Goal: Task Accomplishment & Management: Manage account settings

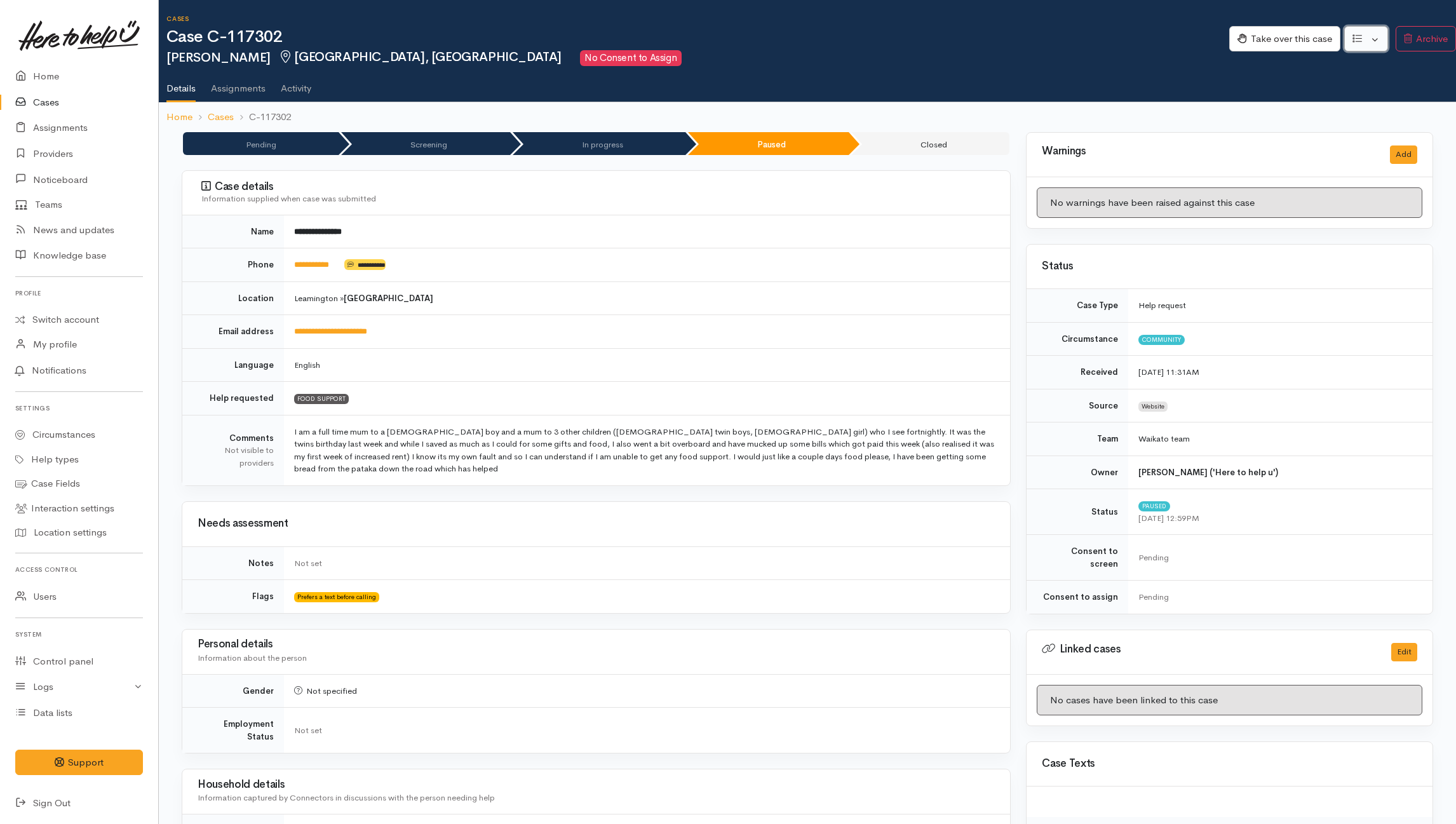
click at [1372, 36] on button "button" at bounding box center [1366, 39] width 44 height 26
click at [1335, 106] on link "Re-assign team" at bounding box center [1319, 108] width 136 height 20
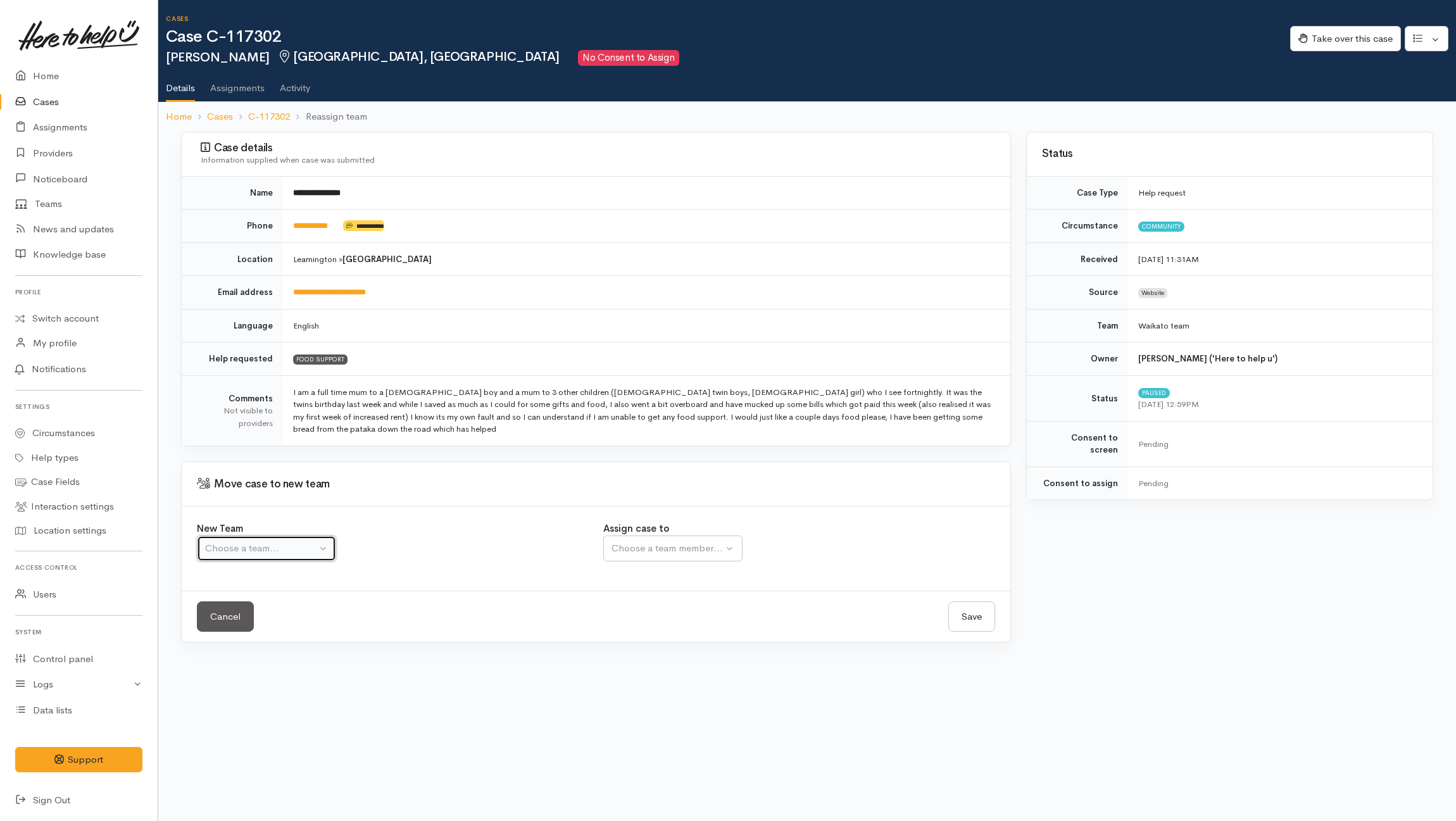
click at [269, 560] on button "Choose a team..." at bounding box center [267, 548] width 139 height 26
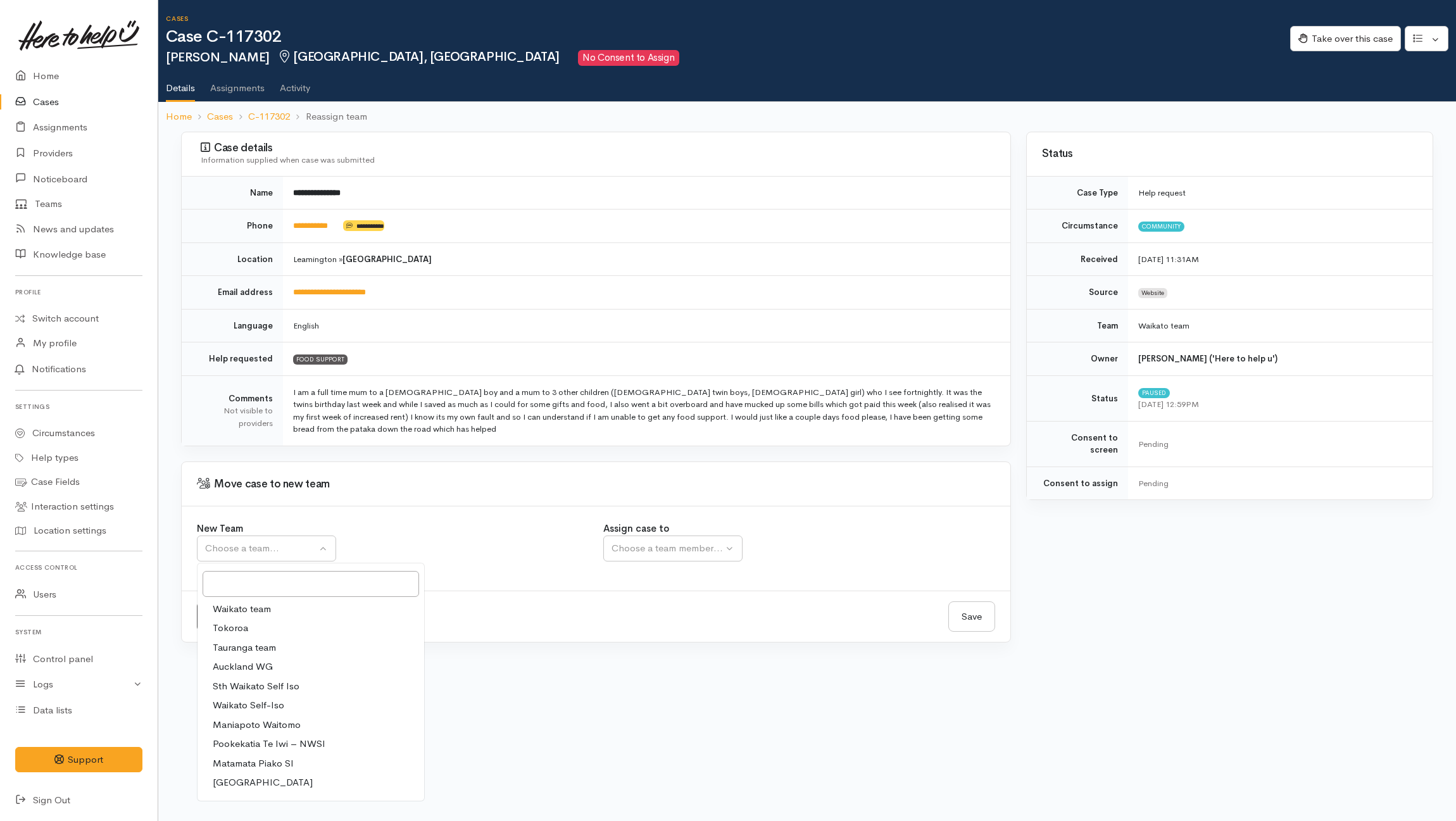
click at [245, 610] on span "Waikato team" at bounding box center [241, 609] width 58 height 14
select select "1"
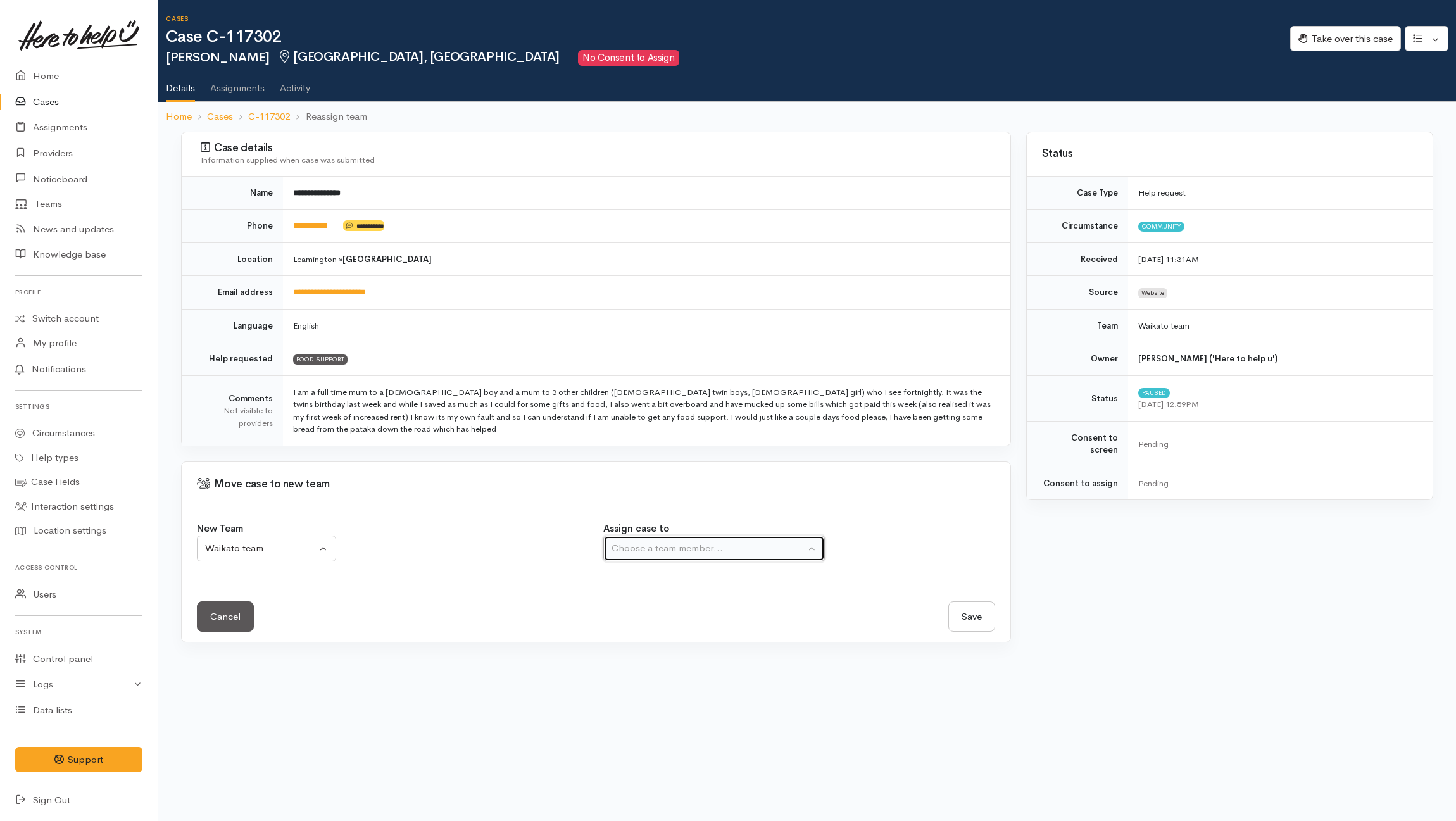
click at [649, 546] on div "Choose a team member..." at bounding box center [707, 548] width 193 height 14
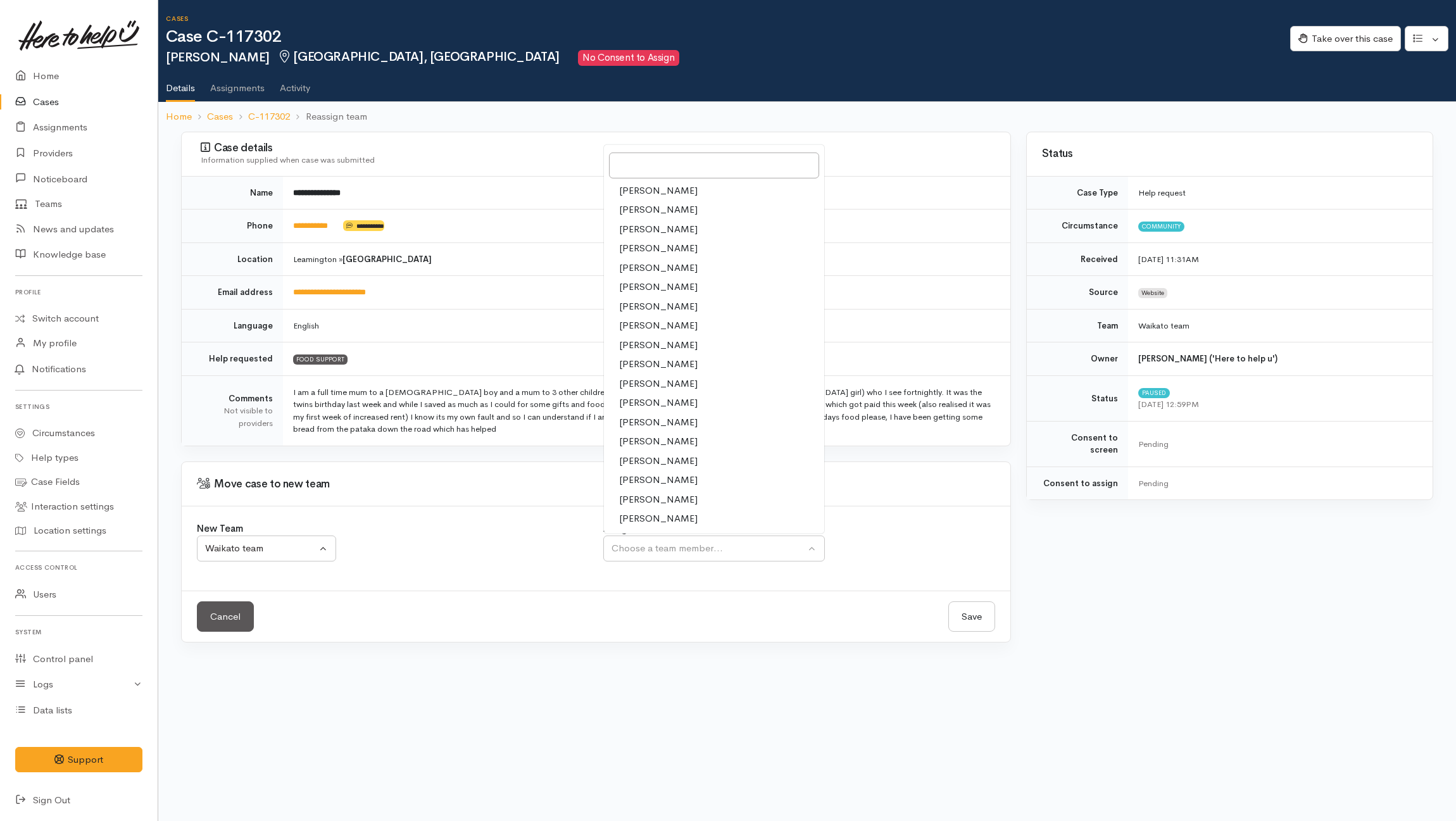
click at [634, 324] on span "Jeffin Gopi" at bounding box center [658, 325] width 79 height 14
select select "1037"
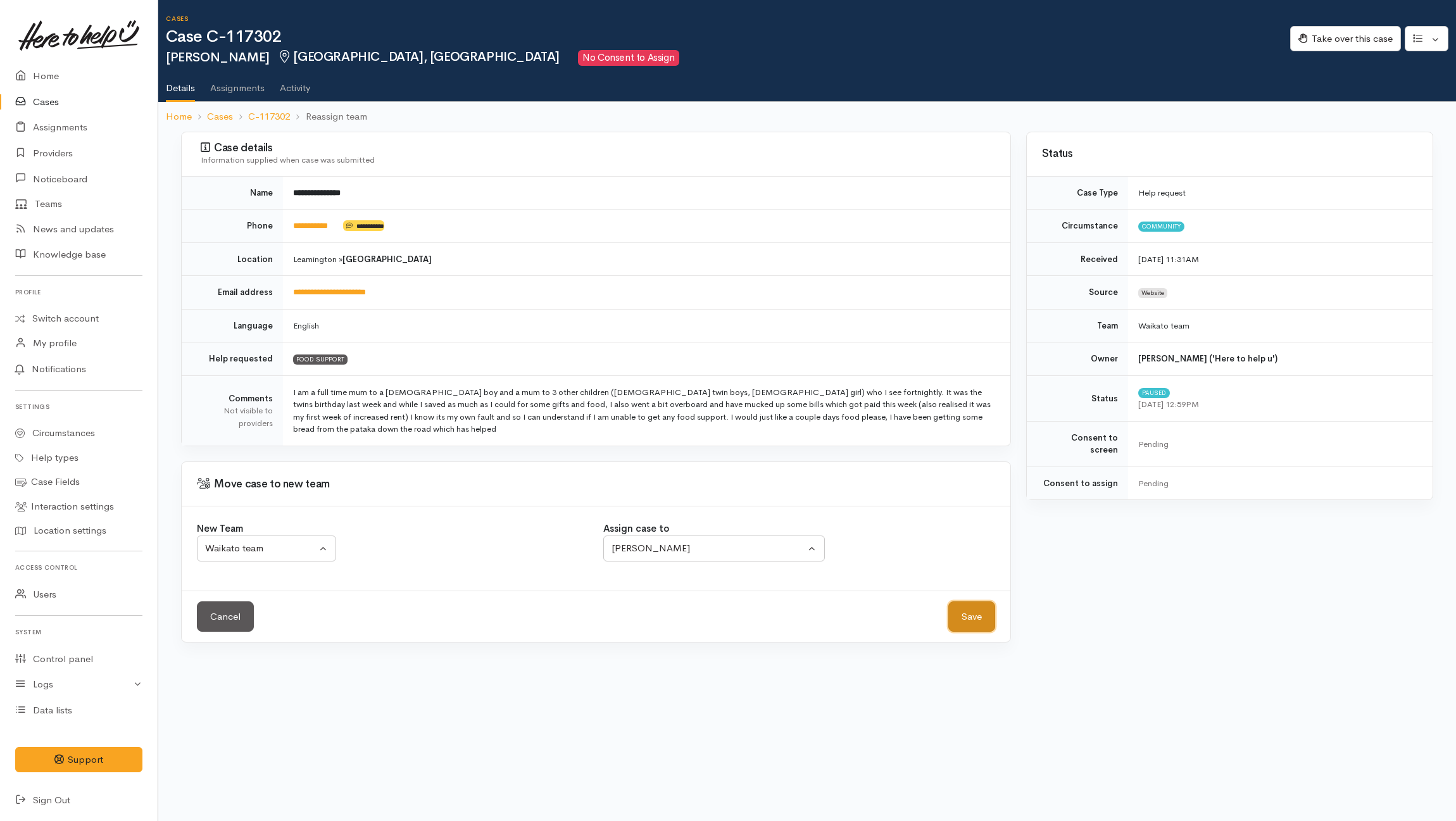
click at [954, 613] on button "Save" at bounding box center [971, 617] width 47 height 31
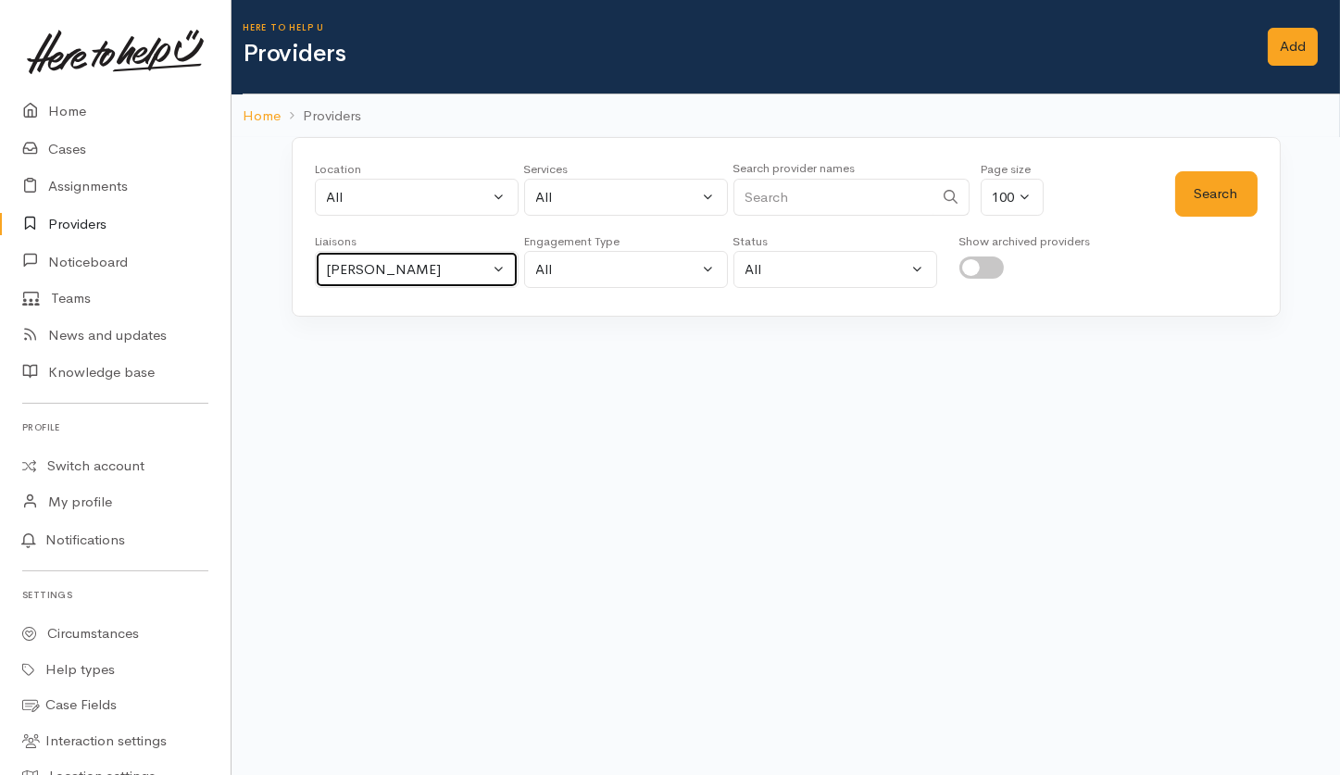
click at [405, 277] on div "Helena Kaufononga" at bounding box center [408, 269] width 163 height 21
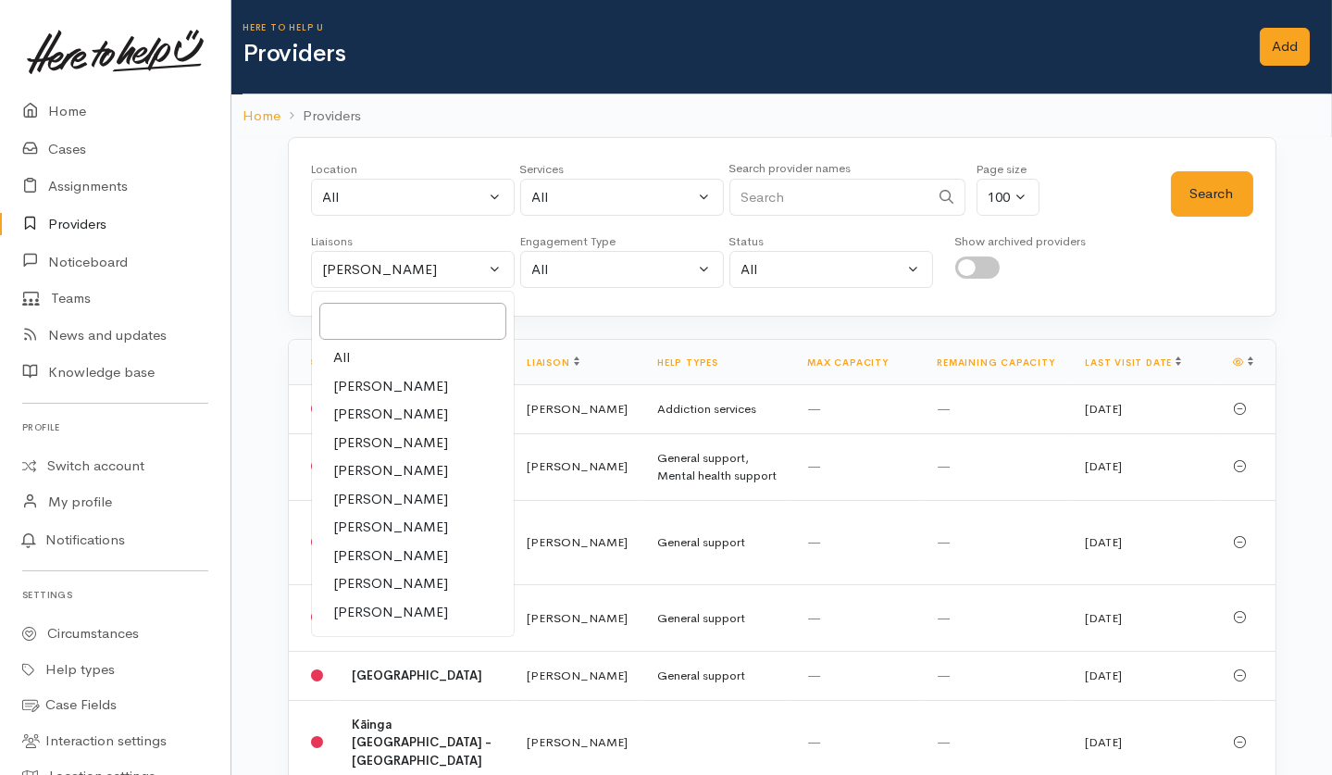
click at [364, 351] on link "All" at bounding box center [413, 358] width 202 height 29
select select "null"
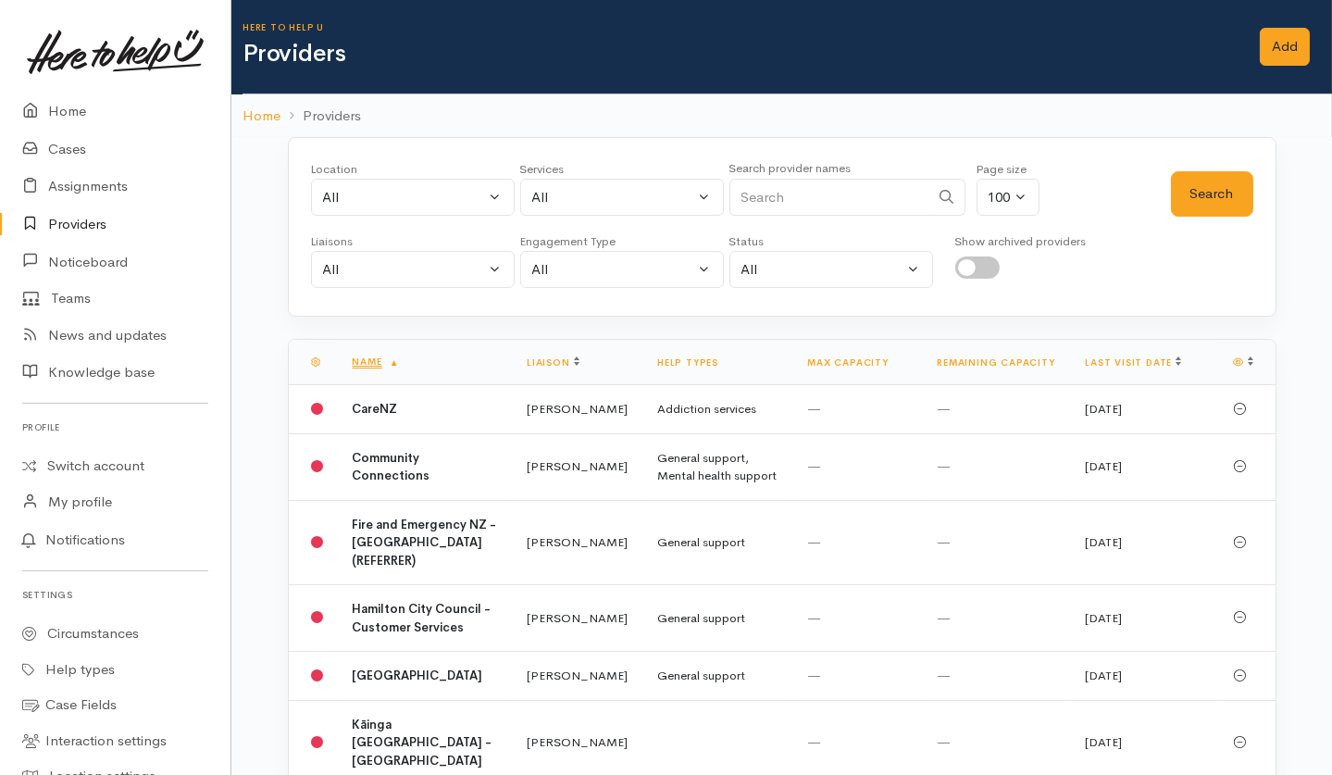
click at [847, 191] on input "Search" at bounding box center [830, 198] width 200 height 38
type input "Young worker"
click at [1215, 184] on button "Search" at bounding box center [1212, 193] width 82 height 45
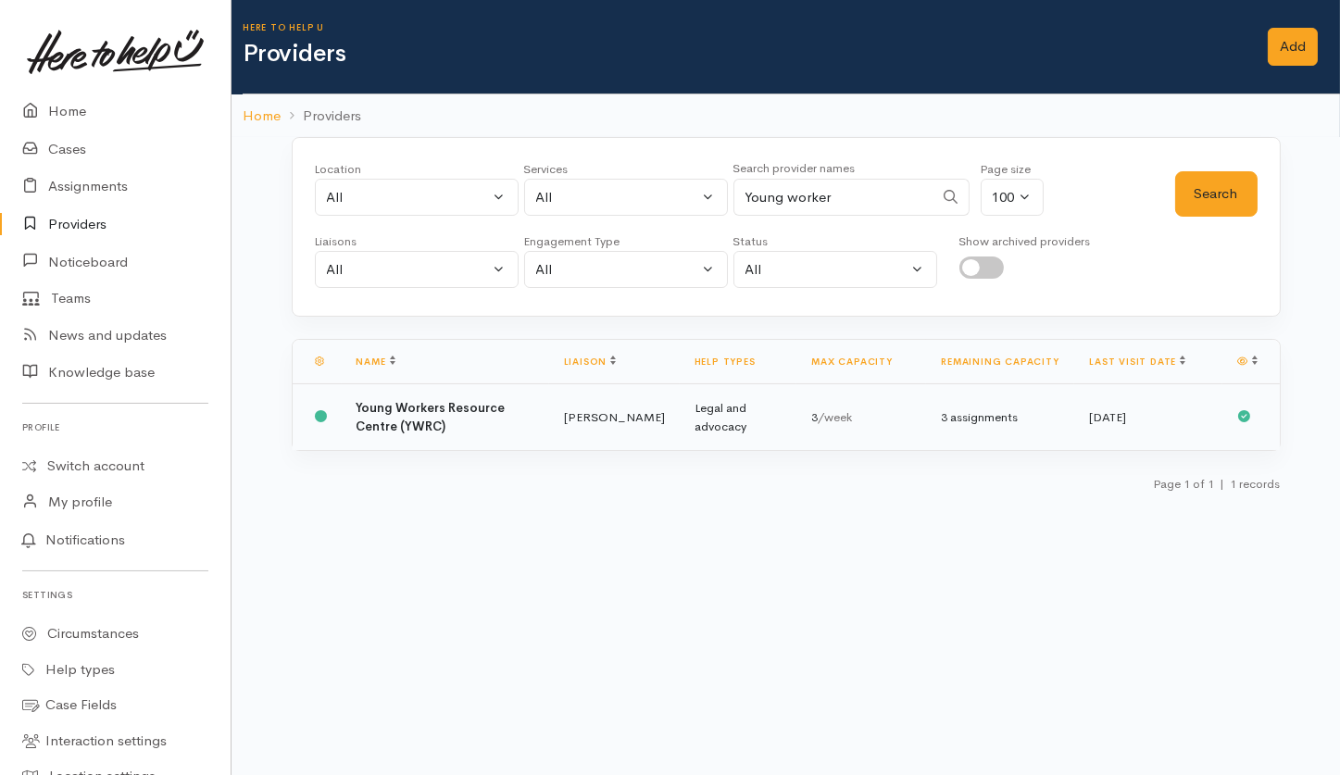
click at [601, 406] on td "Katarina Daly" at bounding box center [614, 417] width 131 height 67
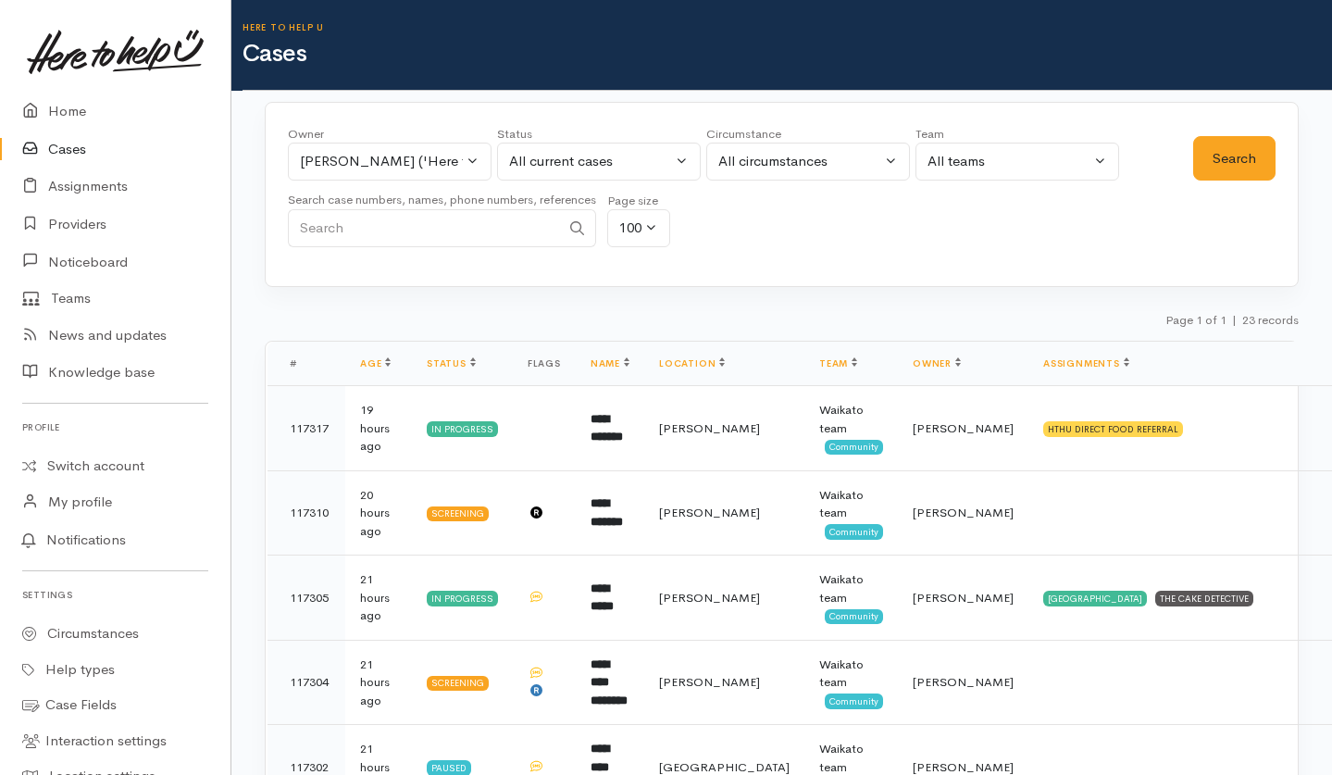
select select "2109"
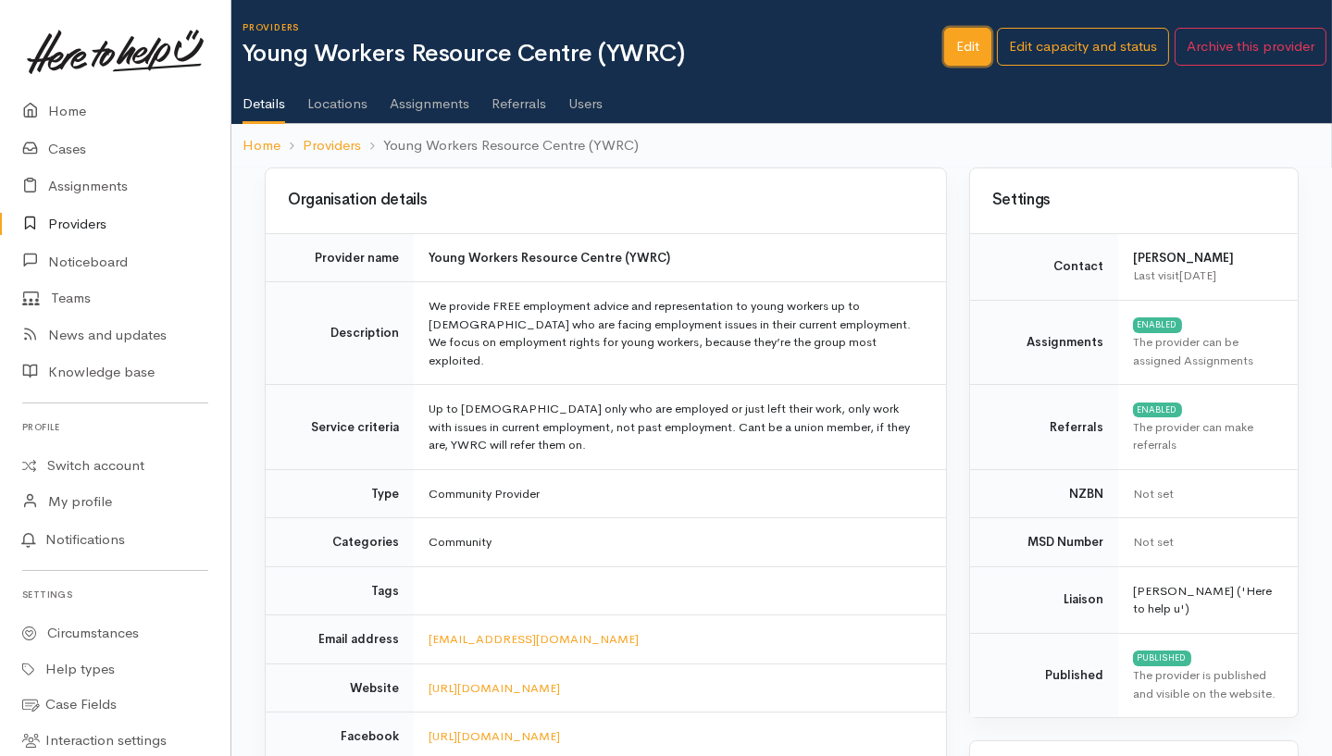
click at [981, 44] on link "Edit" at bounding box center [967, 47] width 47 height 38
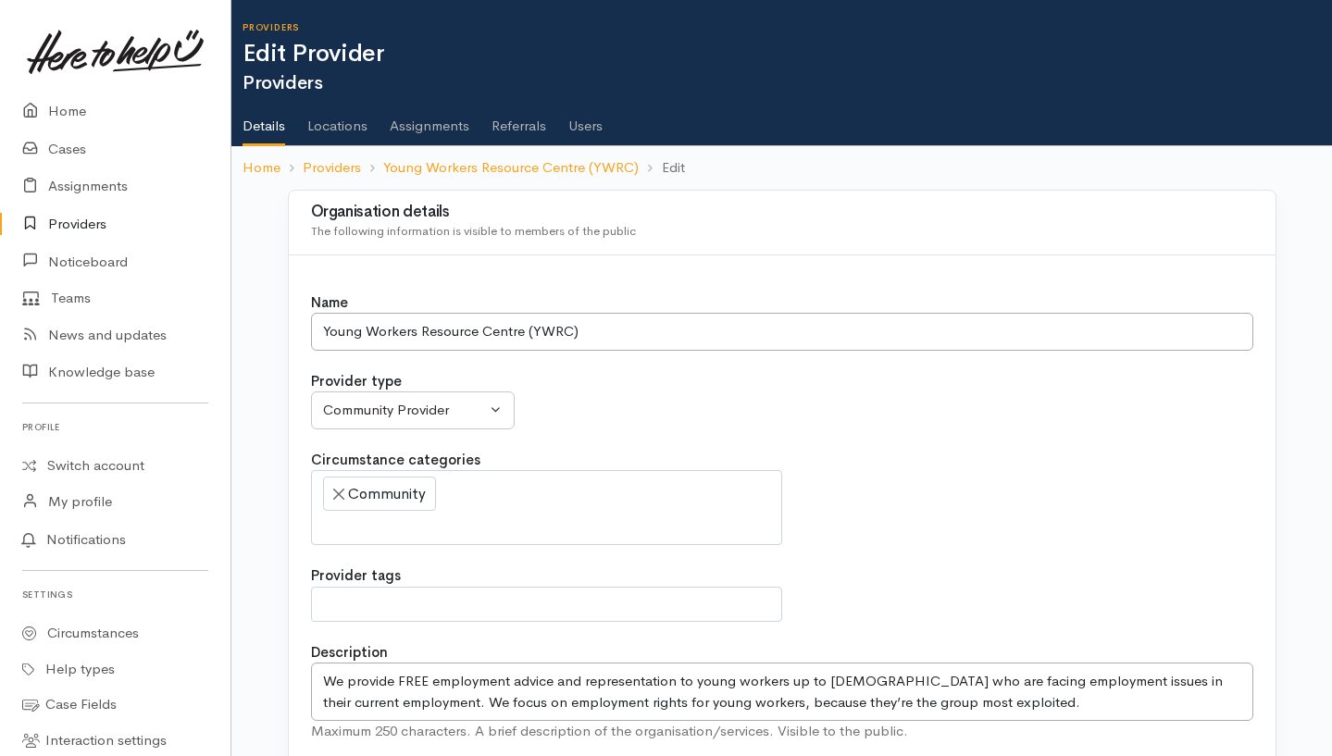
select select
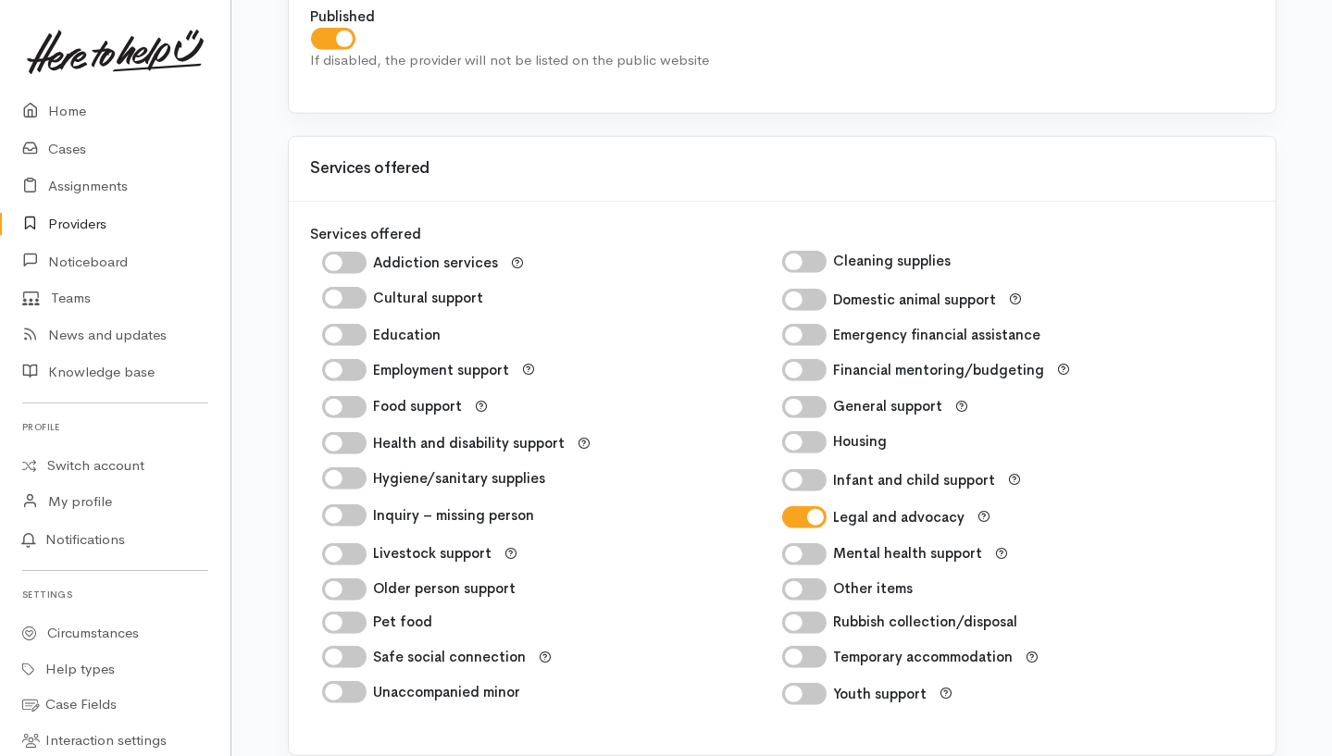
scroll to position [2632, 0]
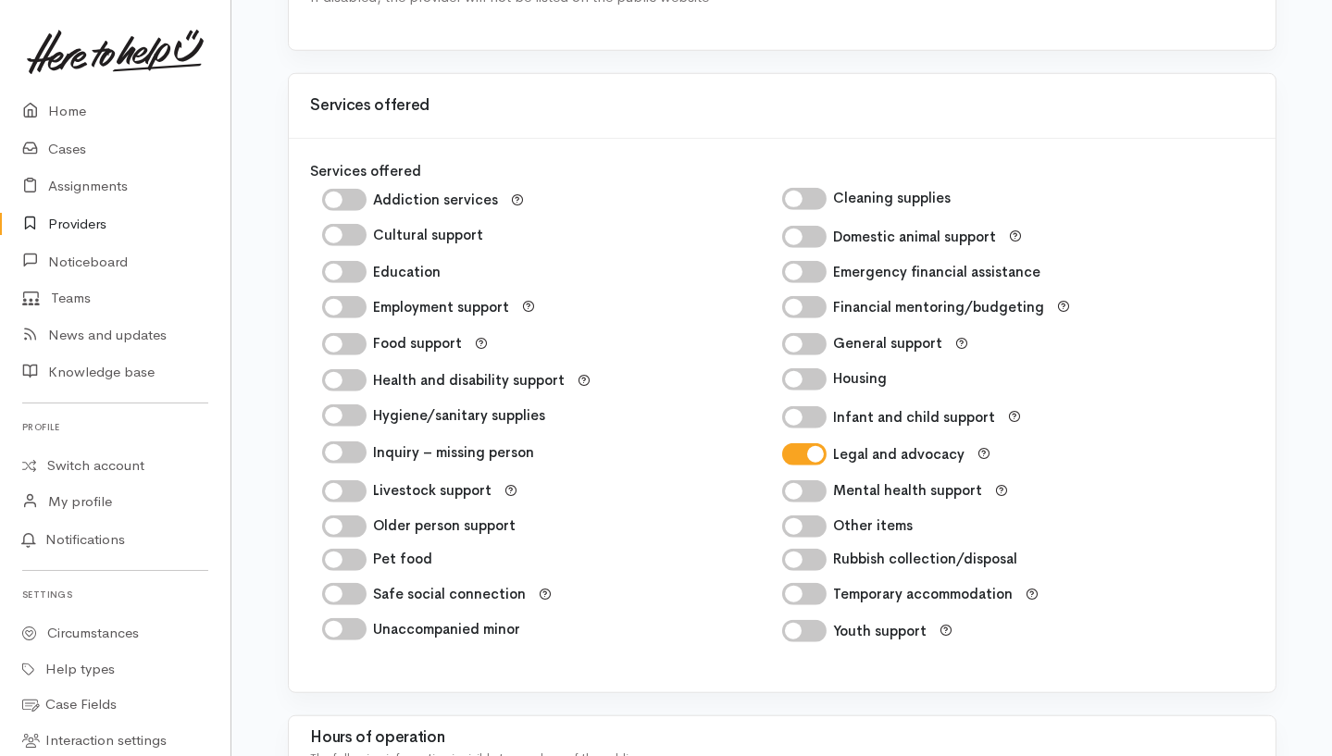
click at [808, 641] on input "Youth support" at bounding box center [804, 631] width 44 height 22
checkbox input "true"
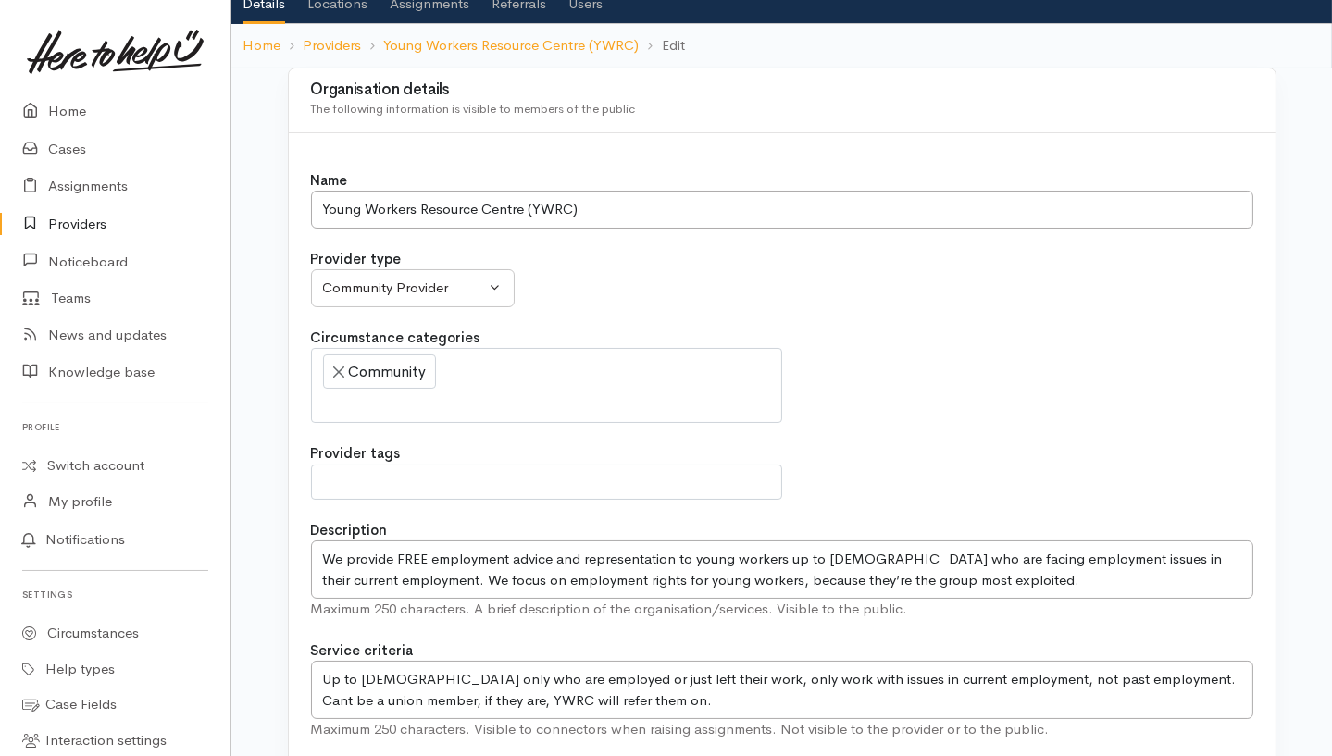
scroll to position [0, 0]
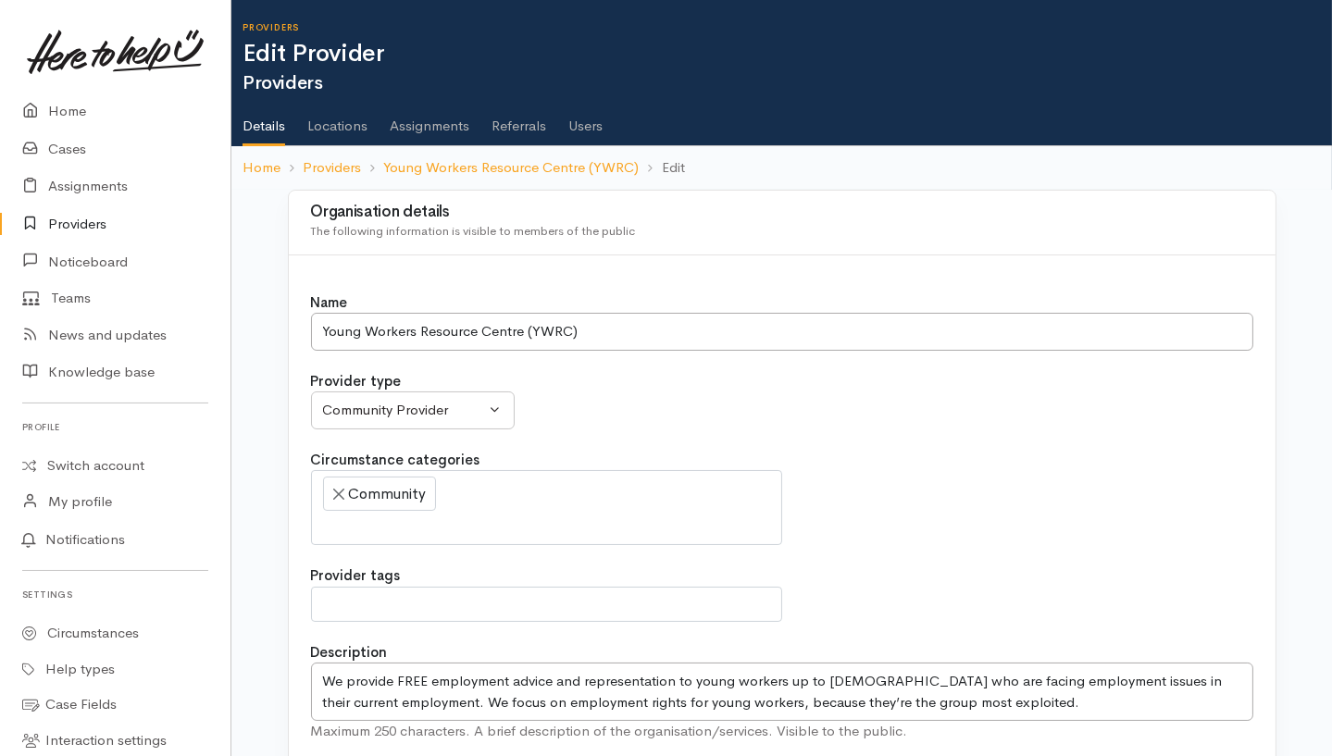
click at [584, 125] on link "Users" at bounding box center [585, 120] width 34 height 52
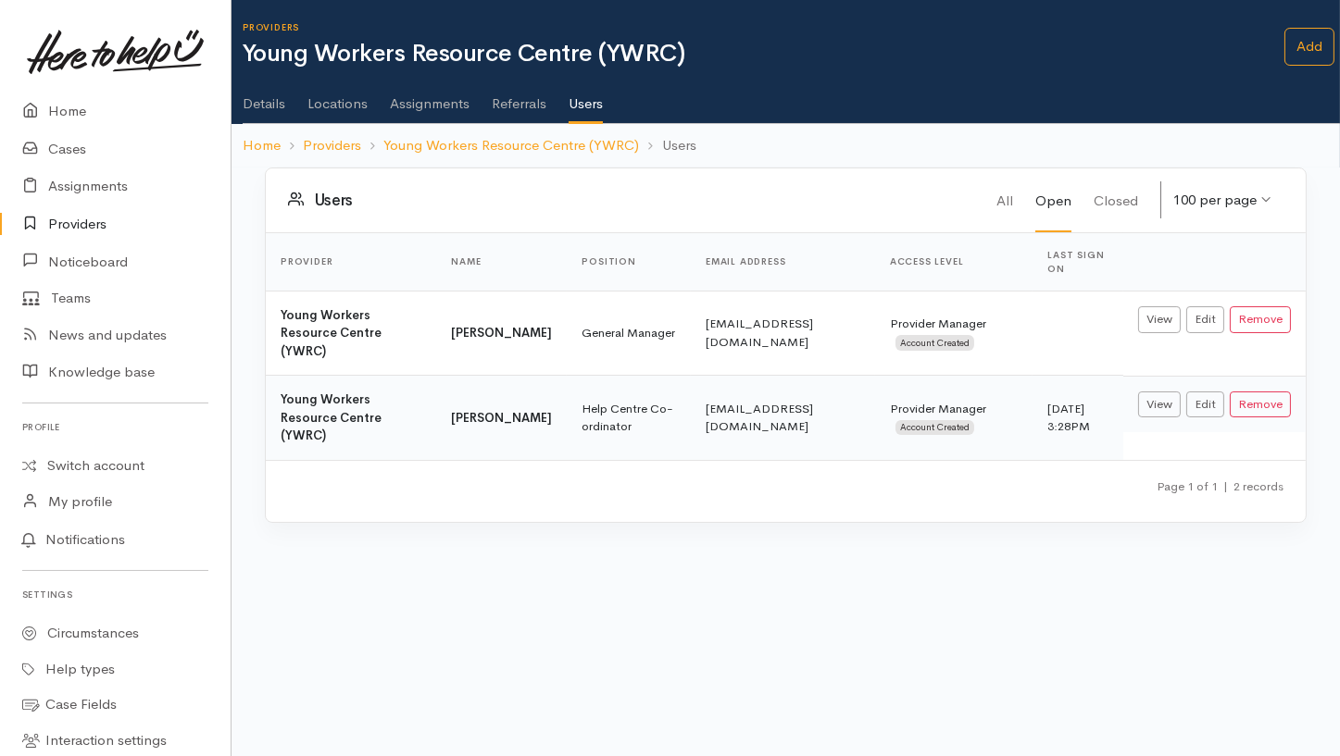
click at [397, 613] on body "Support Feedback I've got something to say" at bounding box center [670, 378] width 1340 height 756
click at [711, 541] on body "Support Feedback I've got something to say" at bounding box center [670, 378] width 1340 height 756
click at [463, 481] on div "Users All Open Closed 100 per page 100 per page 10 per page 20 per page 50 per …" at bounding box center [786, 357] width 1064 height 379
click at [468, 547] on body "Support Feedback I've got something to say" at bounding box center [670, 378] width 1340 height 756
click at [945, 476] on div "Page 1 of 1 | 2 records" at bounding box center [785, 492] width 995 height 32
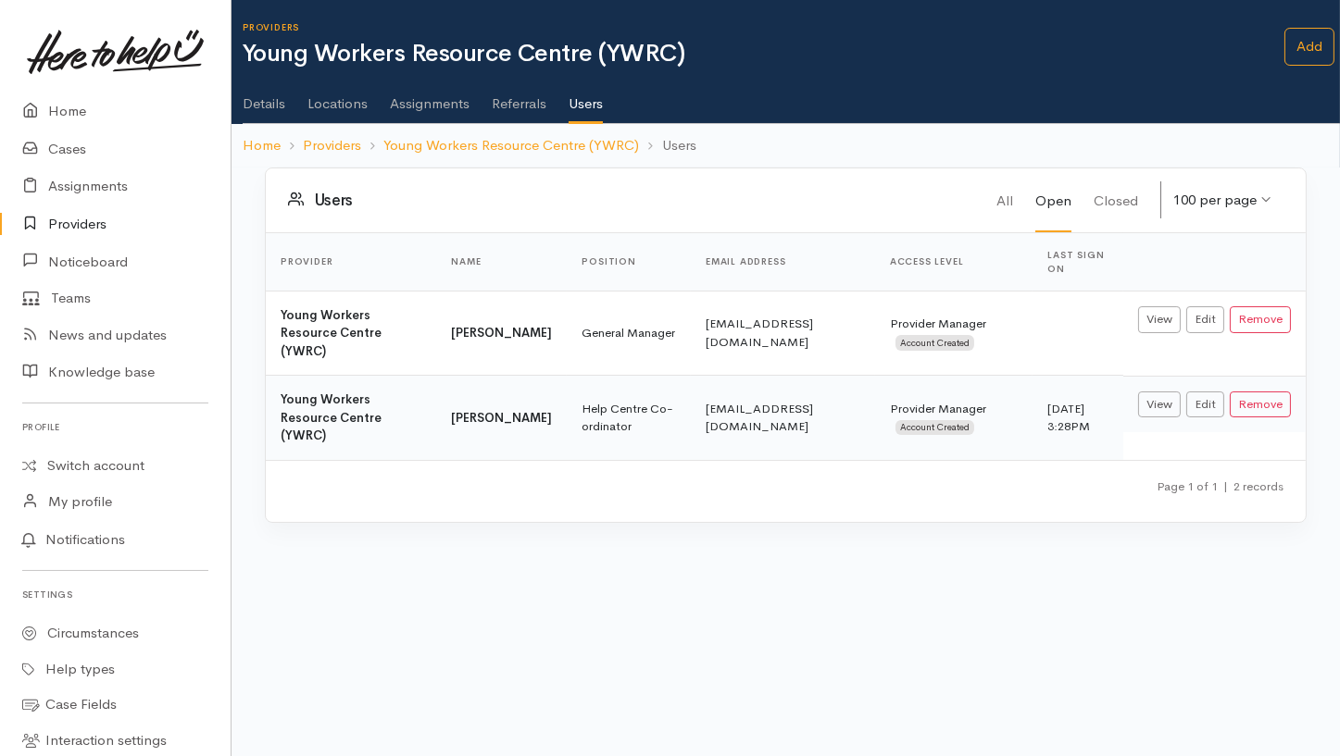
click at [848, 211] on div "Users All Open Closed 100 per page 100 per page 10 per page 20 per page 50 per …" at bounding box center [786, 201] width 1040 height 65
click at [922, 476] on div "Page 1 of 1 | 2 records" at bounding box center [785, 492] width 995 height 32
click at [512, 141] on link "Young Workers Resource Centre (YWRC)" at bounding box center [511, 145] width 256 height 21
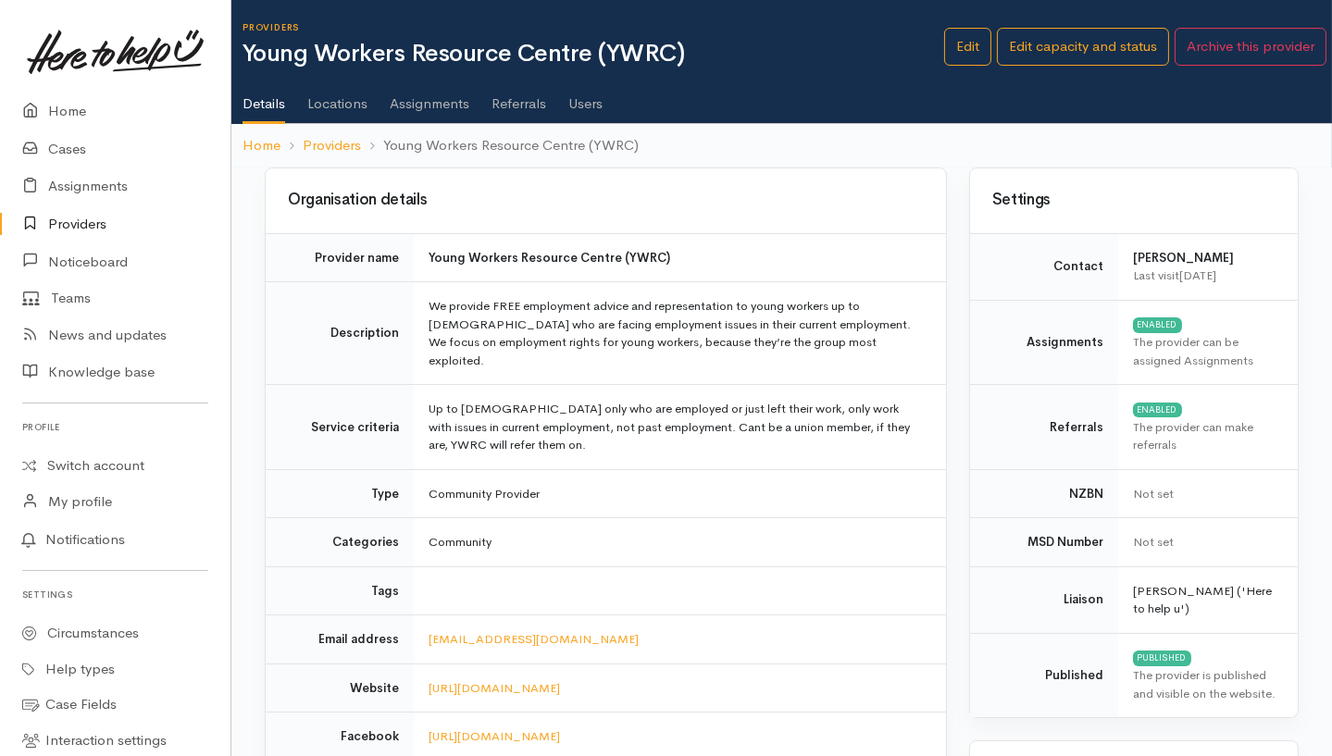
click at [596, 91] on link "Users" at bounding box center [585, 97] width 34 height 52
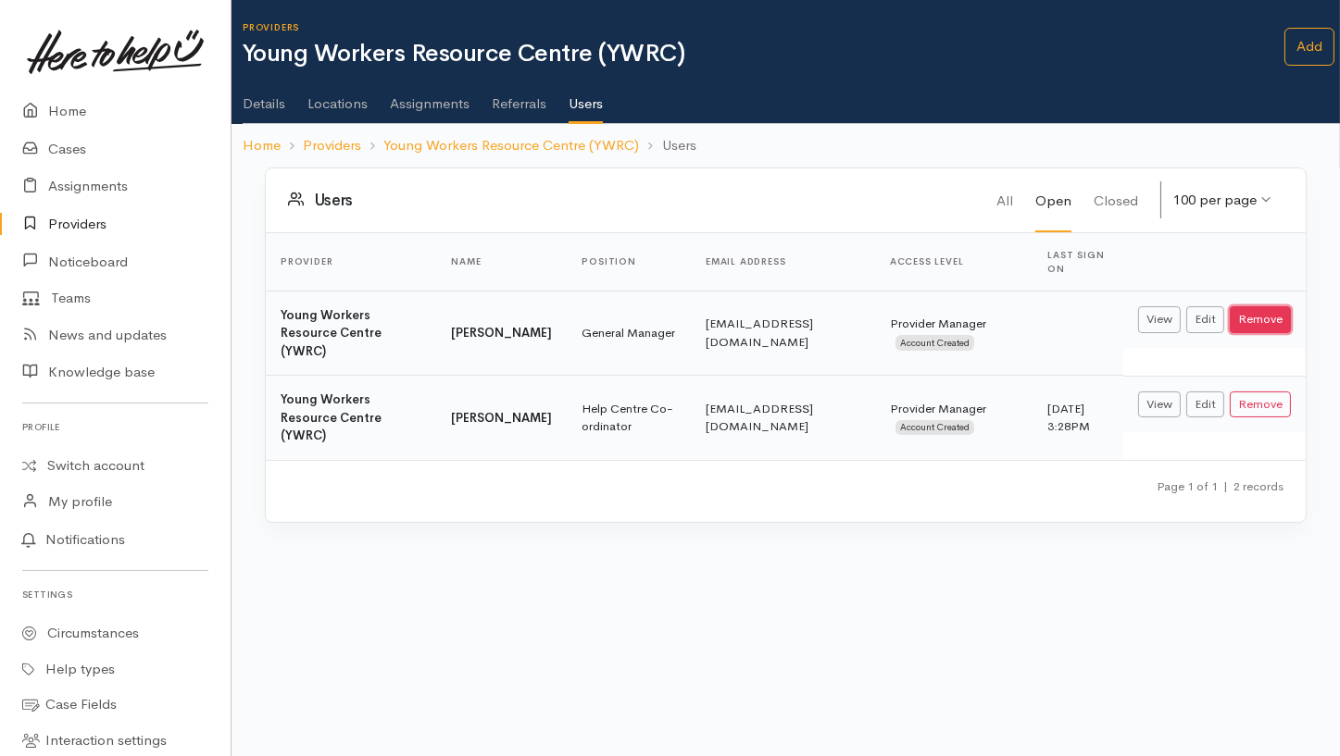
click at [1254, 309] on button "Remove" at bounding box center [1260, 319] width 61 height 27
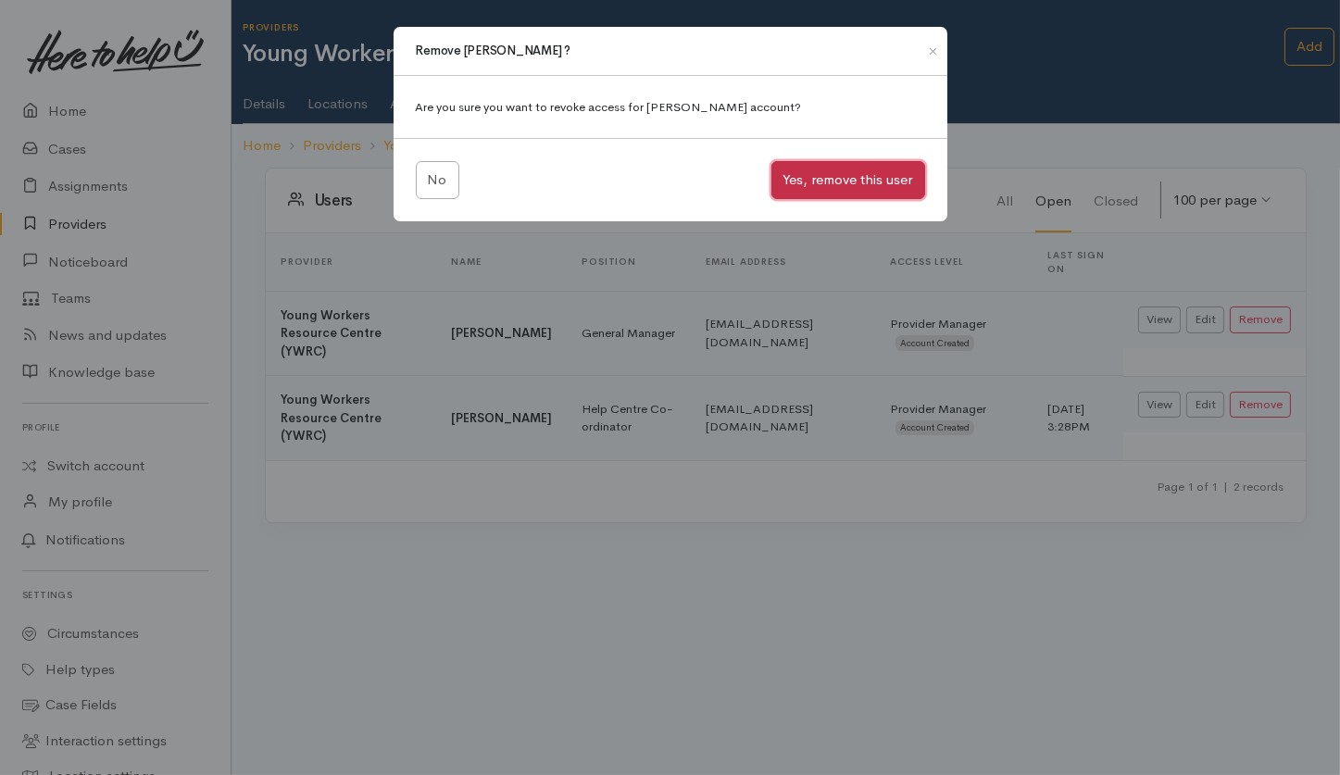
click at [819, 164] on button "Yes, remove this user" at bounding box center [848, 180] width 154 height 38
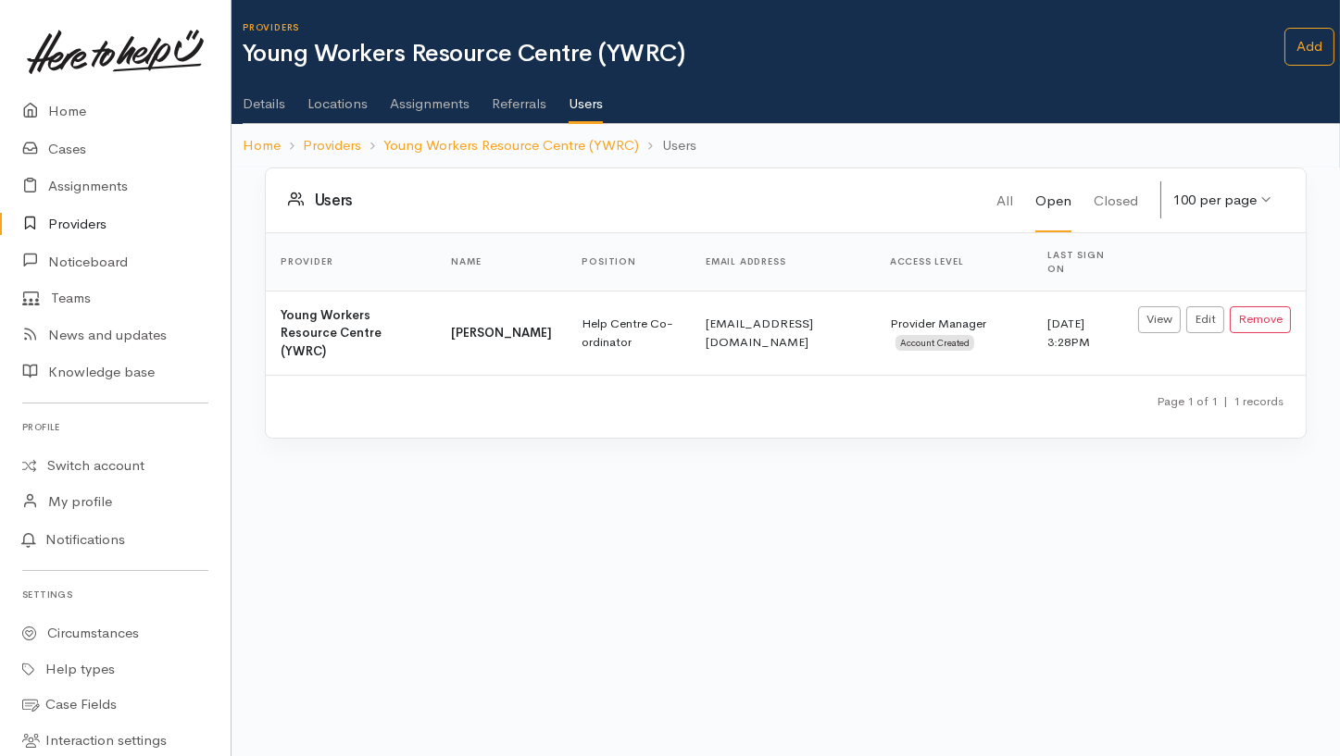
click at [1322, 47] on div at bounding box center [1329, 378] width 22 height 756
click at [1293, 40] on link "Add" at bounding box center [1309, 47] width 50 height 38
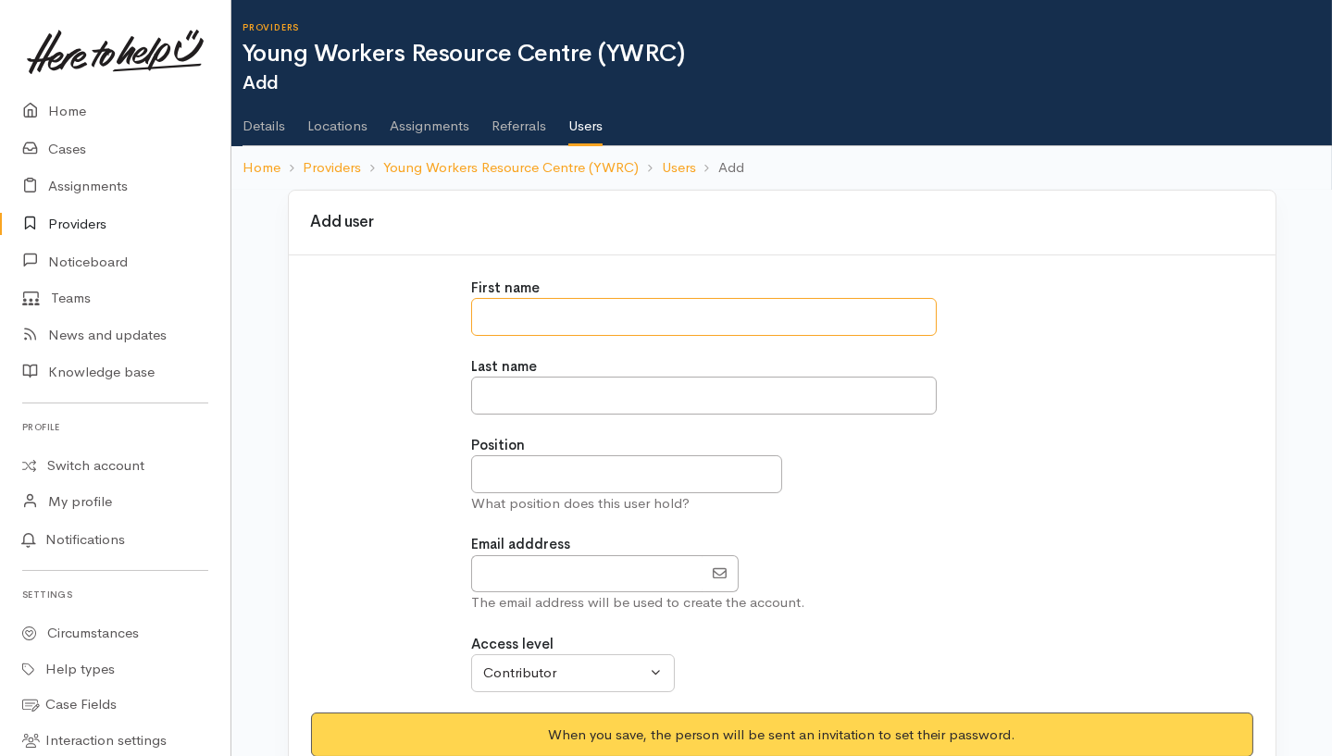
click at [551, 316] on input "text" at bounding box center [704, 317] width 466 height 38
type input "*******"
type input "******"
click at [508, 456] on input "text" at bounding box center [626, 475] width 310 height 38
type input "*"
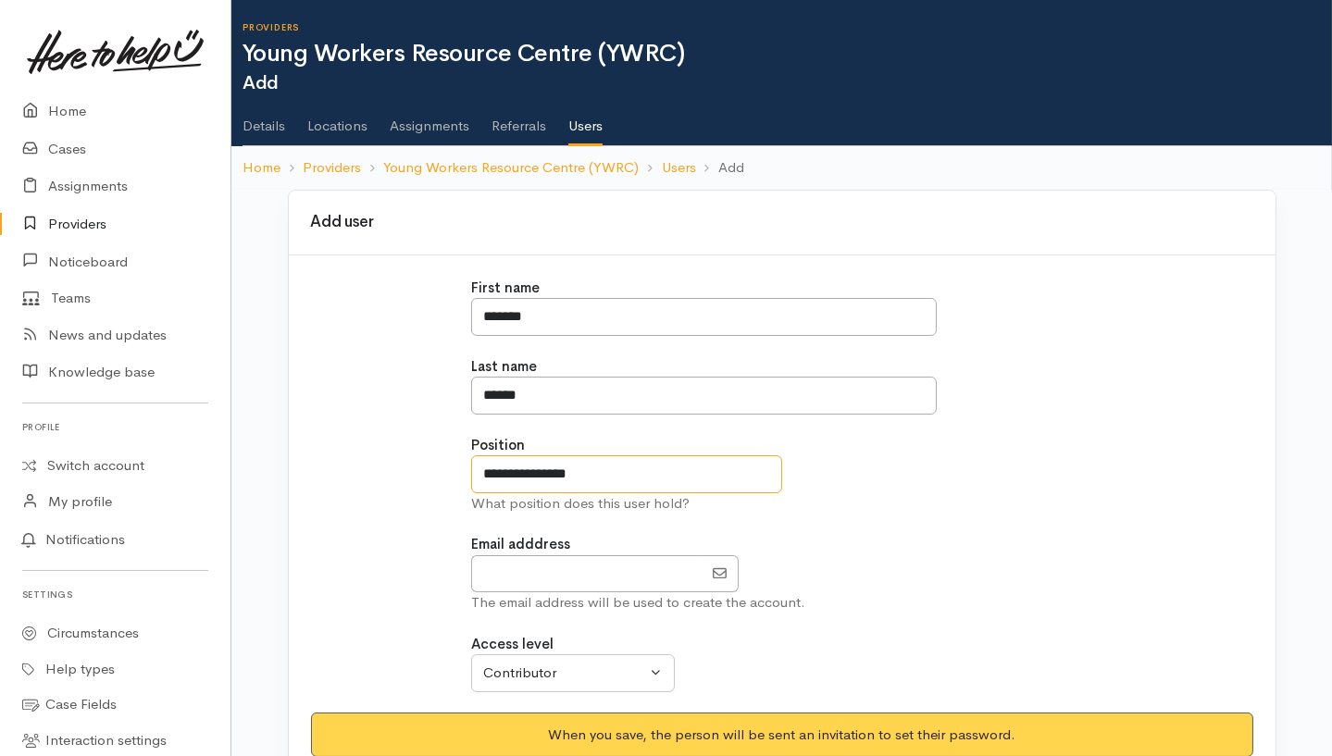
type input "**********"
click at [531, 565] on input "EmailAddress" at bounding box center [586, 575] width 231 height 38
type input "[EMAIL_ADDRESS][DOMAIN_NAME]"
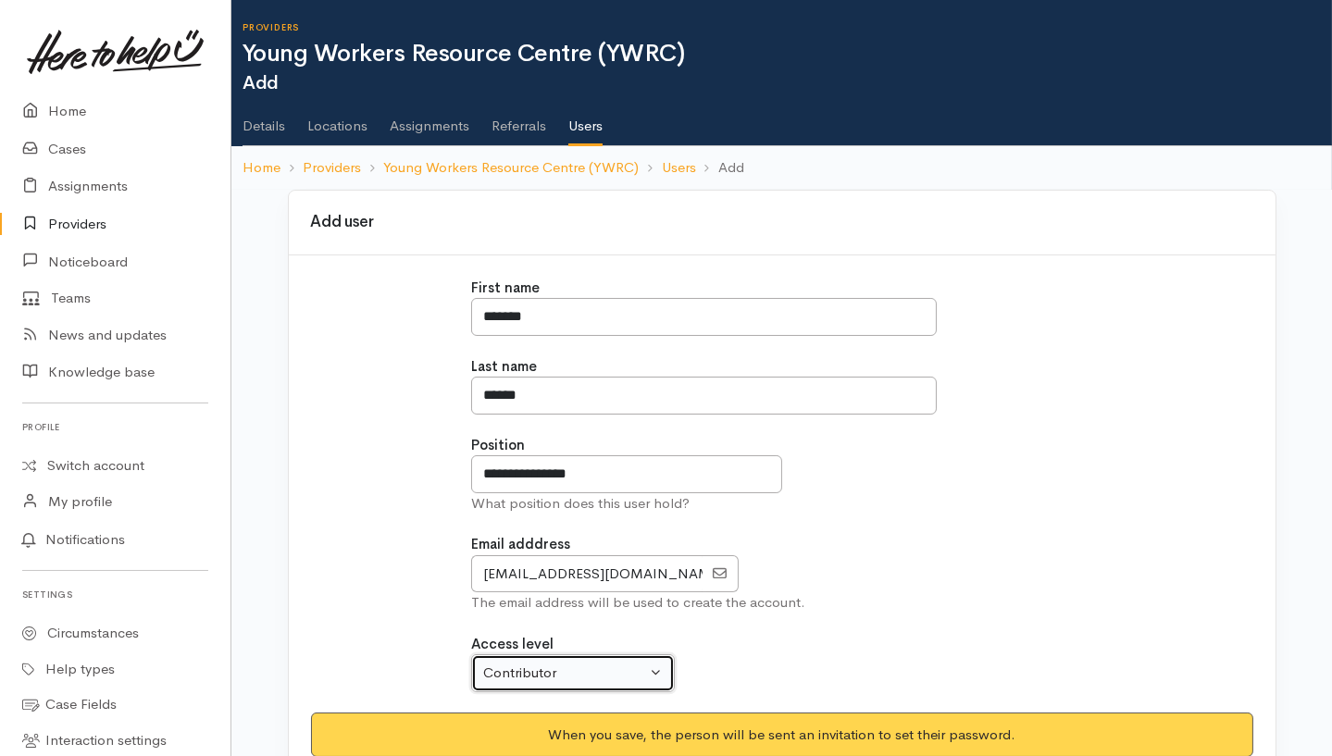
click at [569, 669] on div "Contributor" at bounding box center [564, 673] width 163 height 21
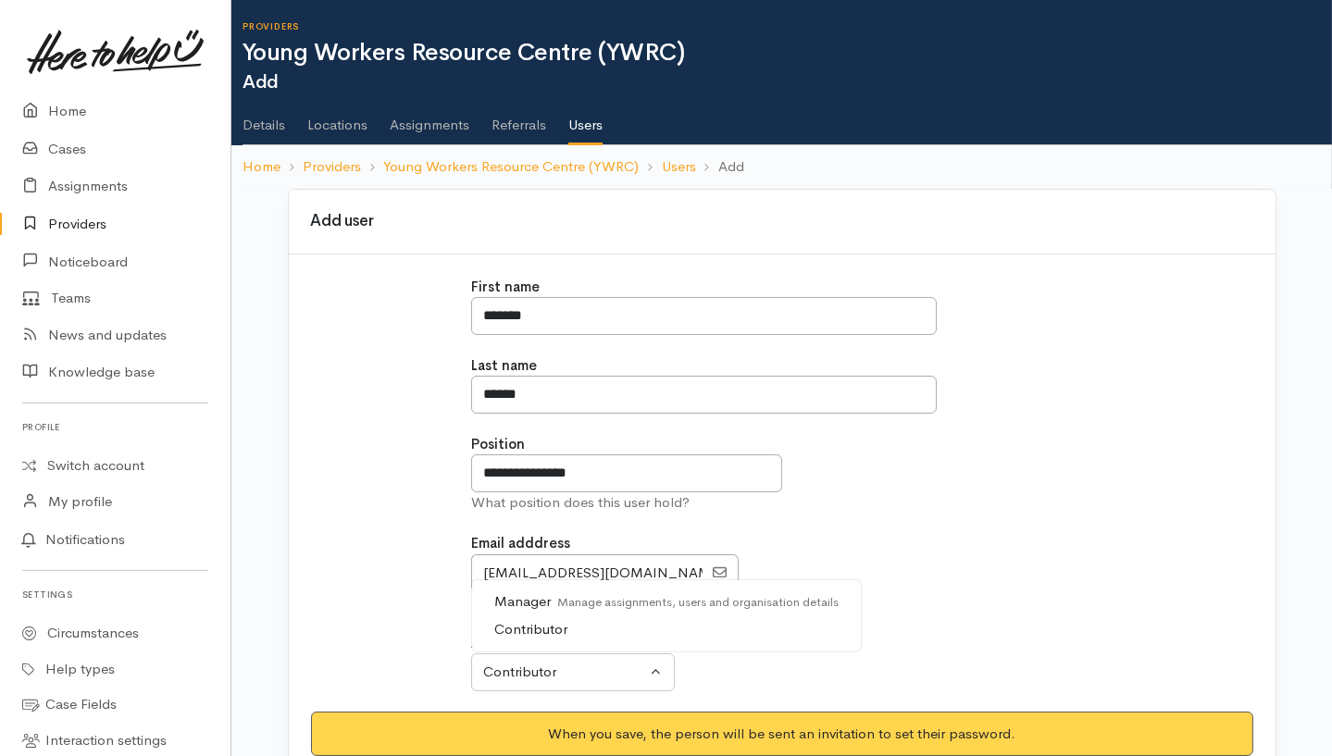
click at [597, 598] on small "Manage assignments, users and organisation details" at bounding box center [695, 601] width 288 height 16
select select "true"
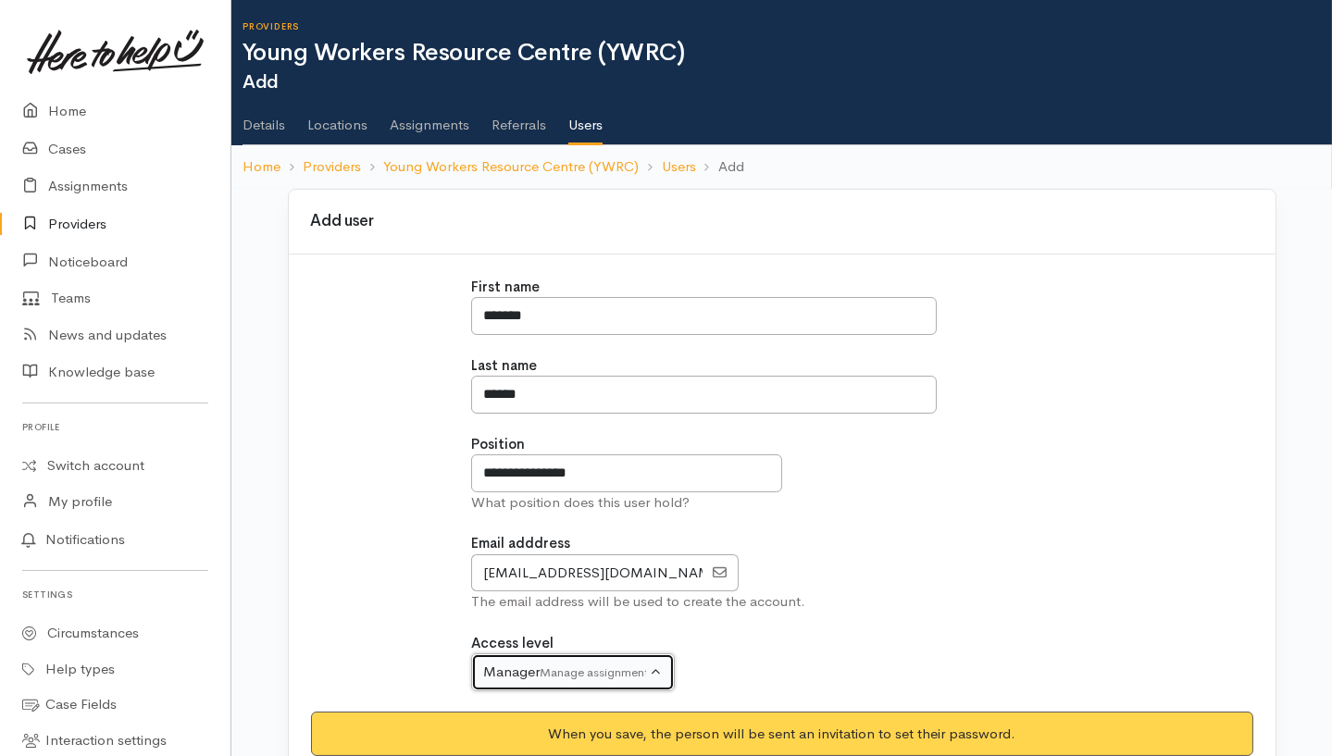
scroll to position [134, 0]
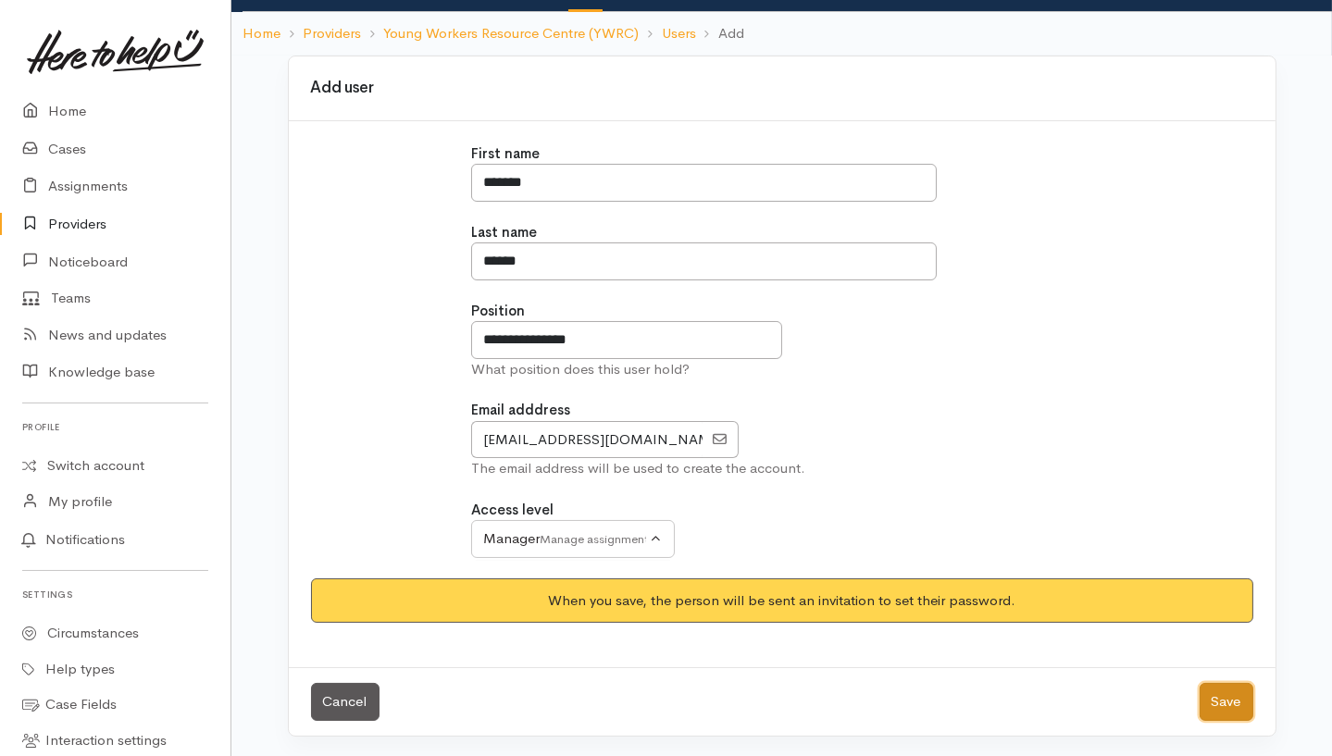
click at [1226, 686] on button "Save" at bounding box center [1227, 702] width 54 height 38
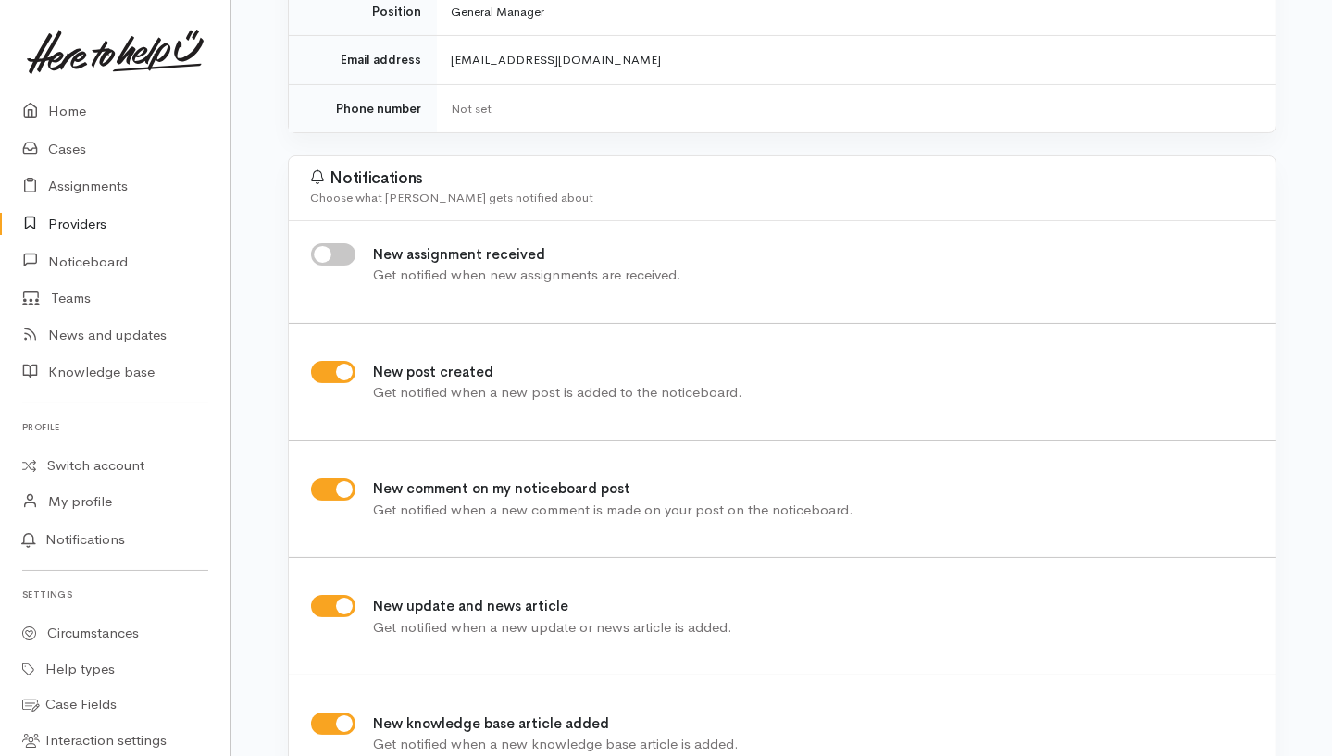
scroll to position [407, 0]
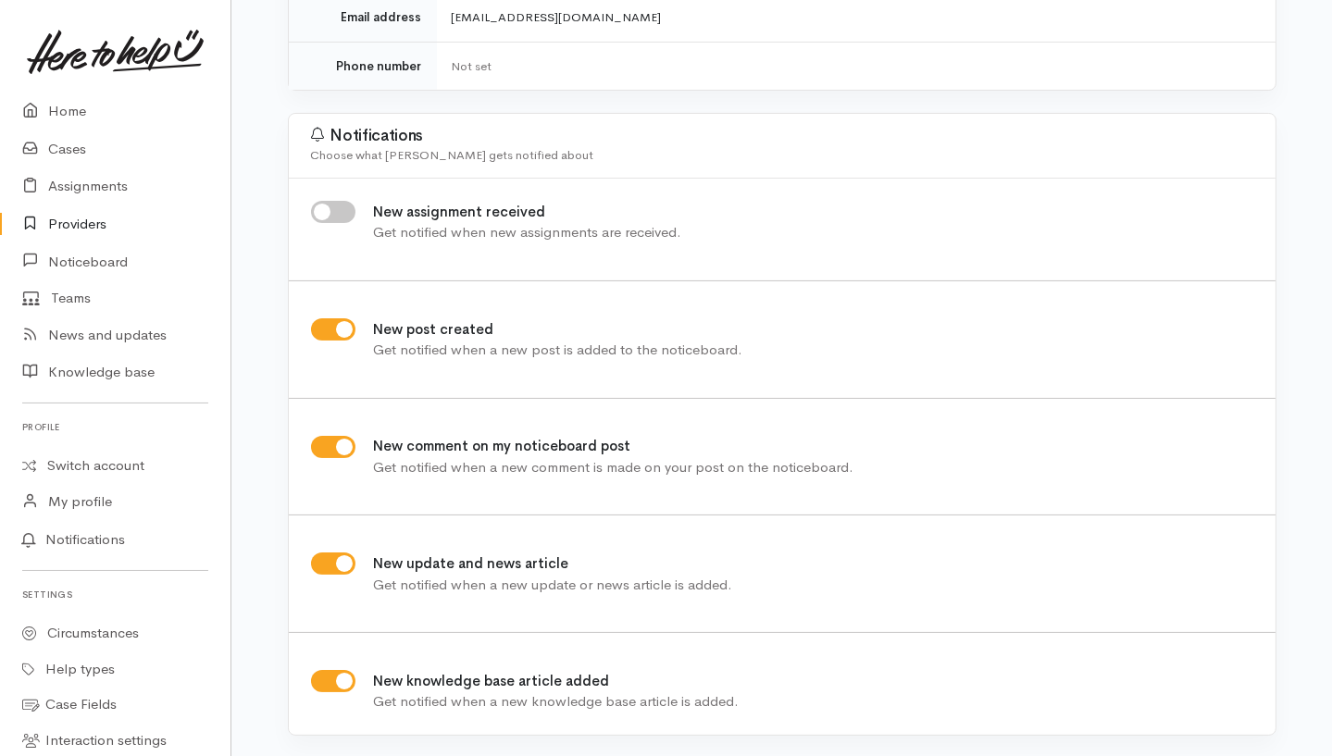
click at [331, 215] on input "New assignment received" at bounding box center [333, 212] width 44 height 22
checkbox input "true"
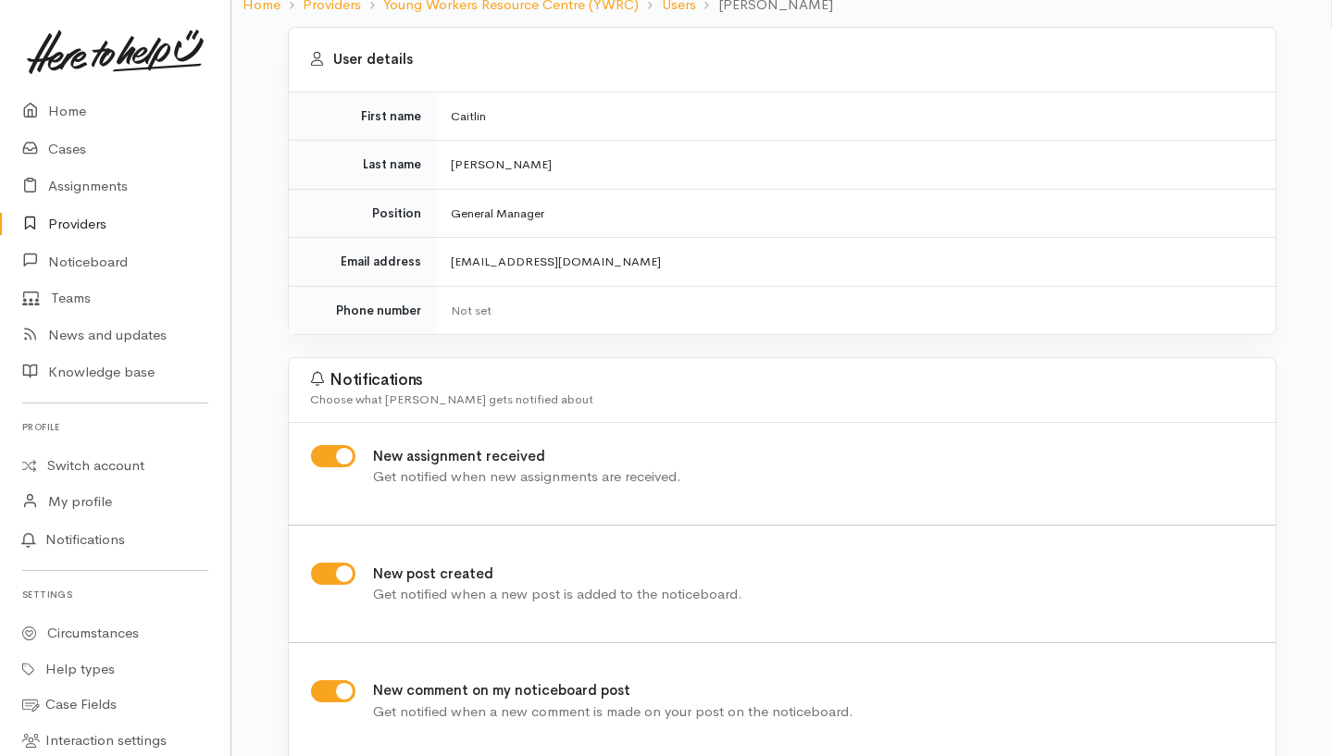
scroll to position [0, 0]
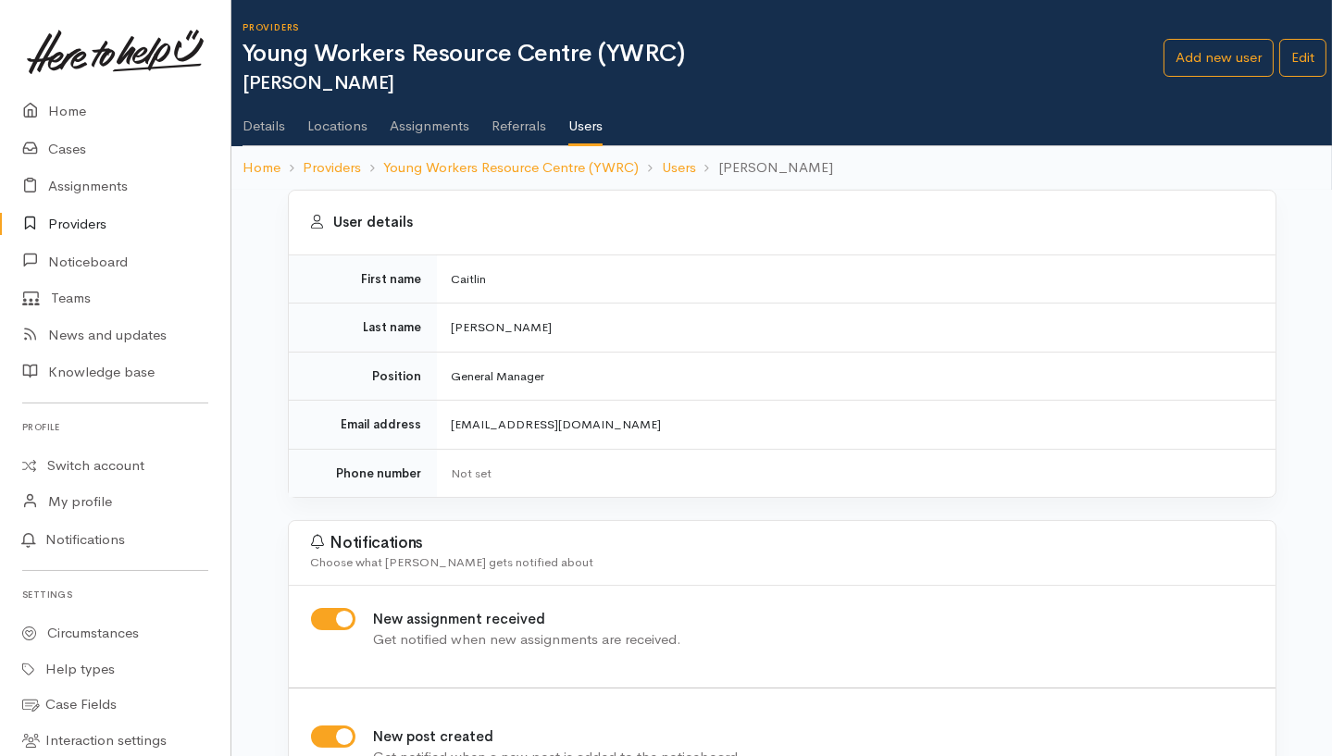
click at [590, 128] on link "Users" at bounding box center [585, 121] width 34 height 54
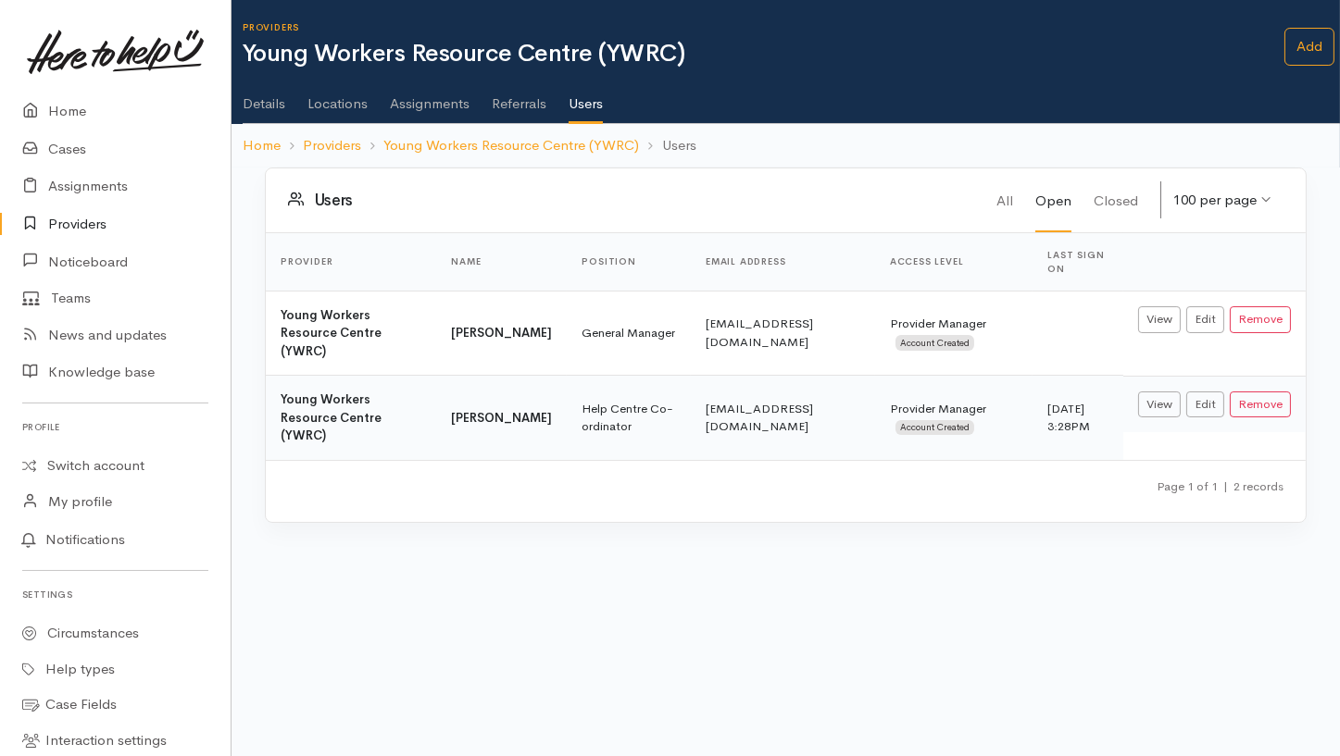
click at [1004, 560] on body "Support Feedback I've got something to say" at bounding box center [670, 378] width 1340 height 756
click at [503, 143] on link "Young Workers Resource Centre (YWRC)" at bounding box center [511, 145] width 256 height 21
